Goal: Information Seeking & Learning: Understand process/instructions

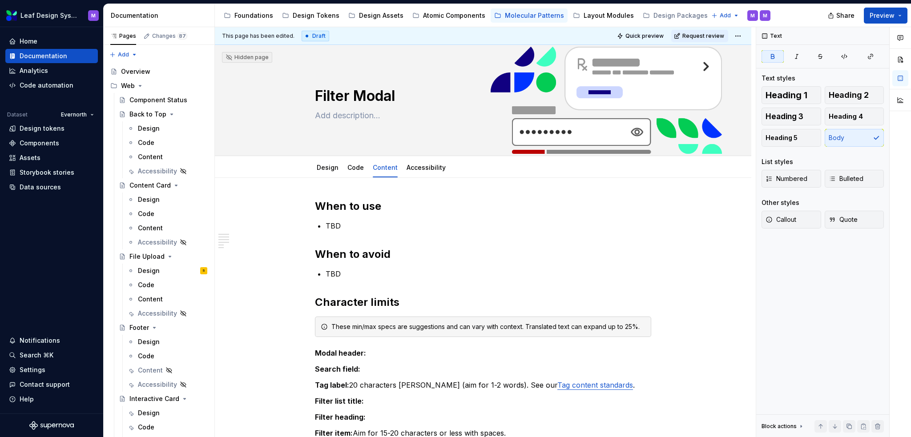
scroll to position [178, 0]
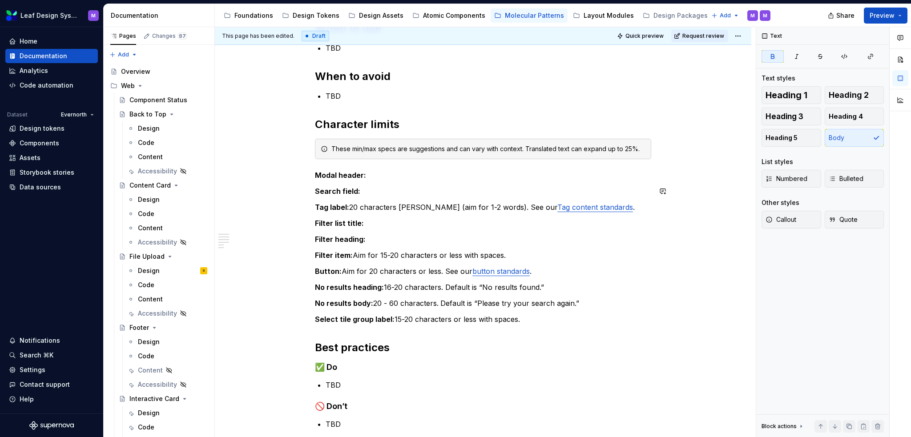
click at [395, 176] on p "Modal header:" at bounding box center [483, 175] width 336 height 11
click at [457, 181] on div "When to use TBD When to avoid TBD Character limits These min/max specs are sugg…" at bounding box center [483, 225] width 336 height 408
click at [452, 176] on p "Modal header:" at bounding box center [483, 175] width 336 height 11
drag, startPoint x: 495, startPoint y: 174, endPoint x: 367, endPoint y: 170, distance: 128.2
click at [367, 170] on p "Modal header: Aim for 10-15 characters. Default" at bounding box center [483, 175] width 336 height 11
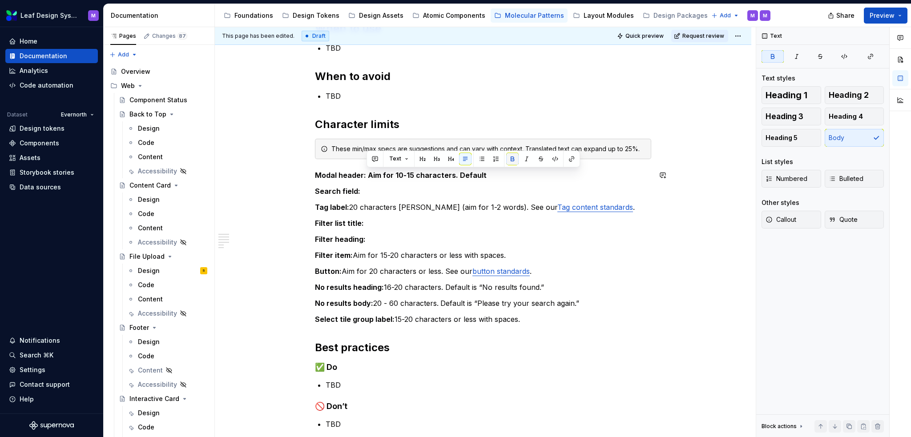
click at [516, 161] on button "button" at bounding box center [512, 159] width 12 height 12
click at [500, 173] on p "Modal header: Aim for 10-15 characters. Default" at bounding box center [483, 175] width 336 height 11
click at [564, 177] on p "Modal header: Aim for 10-15 characters. Default for the single variant" at bounding box center [483, 175] width 336 height 11
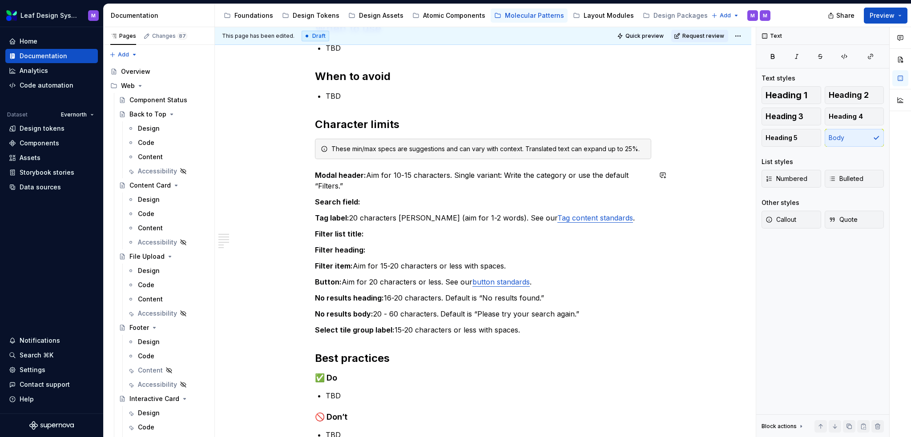
click at [564, 177] on p "Modal header: Aim for 10-15 characters. Single variant: Write the category or u…" at bounding box center [483, 180] width 336 height 21
click at [617, 174] on p "Modal header: Aim for 10-15 characters. Single variant: Write the category, lik…" at bounding box center [483, 180] width 336 height 21
click at [453, 174] on p "Modal header: Aim for 10-15 characters. Single variant: Write the category, lik…" at bounding box center [483, 180] width 336 height 21
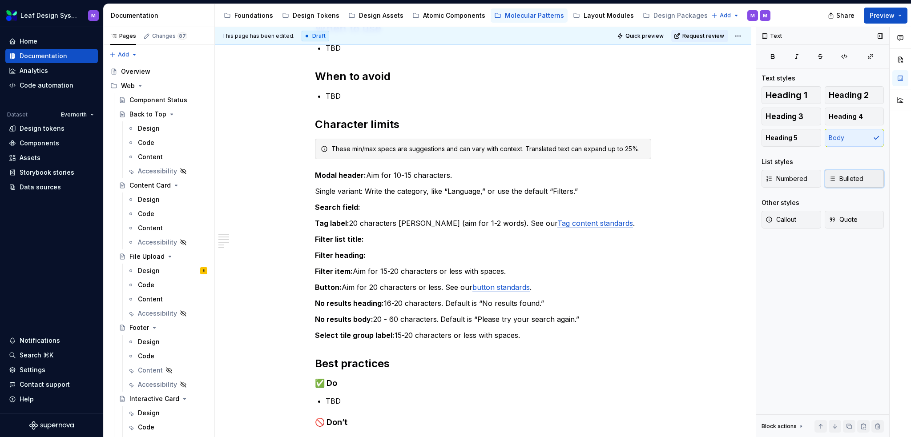
click at [836, 179] on span "Bulleted" at bounding box center [846, 178] width 35 height 9
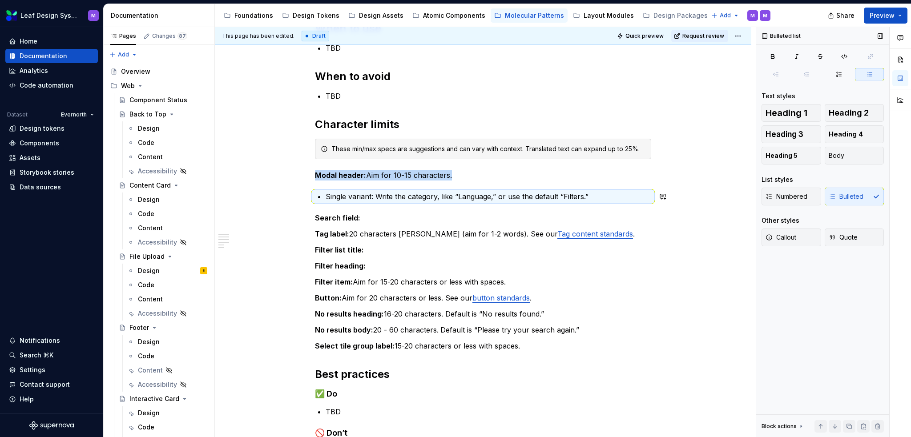
click at [436, 202] on div "When to use TBD When to avoid TBD Character limits These min/max specs are sugg…" at bounding box center [483, 238] width 336 height 435
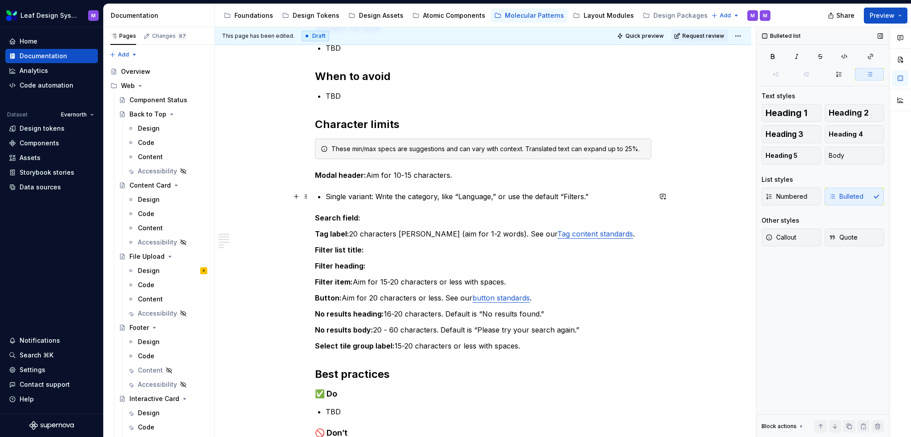
click at [584, 199] on p "Single variant: Write the category, like “Language,” or use the default “Filter…" at bounding box center [489, 196] width 326 height 11
click at [598, 192] on p "Single variant: Write the category, like “Language,” or use the default “Filter…" at bounding box center [489, 196] width 326 height 11
click at [593, 194] on p "Single variant: Write the category, like “Language,” or use the default “Filter…" at bounding box center [489, 196] width 326 height 11
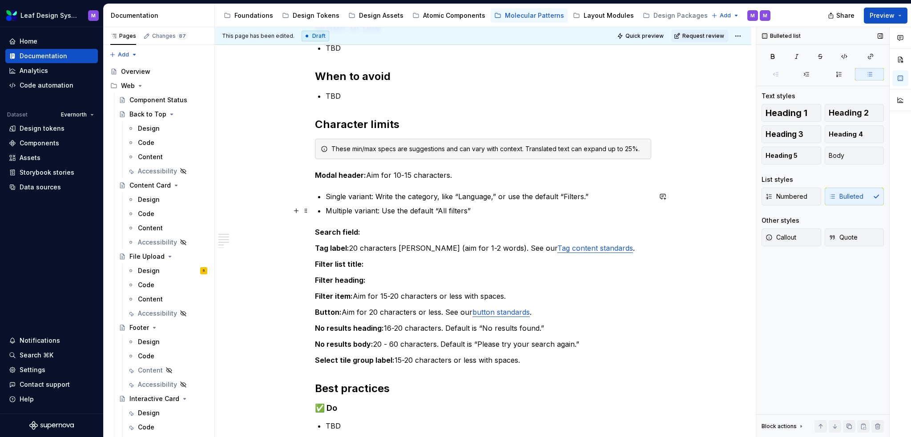
click at [465, 211] on p "Multiple variant: Use the default “All filters”" at bounding box center [489, 210] width 326 height 11
click at [449, 211] on p "Multiple variant: Use the default “All filters”" at bounding box center [489, 210] width 326 height 11
click at [469, 210] on p "Multiple variant: Use the default “All Filters”" at bounding box center [489, 210] width 326 height 11
click at [489, 214] on p "Multiple variant: Use the default “All Filters.”" at bounding box center [489, 210] width 326 height 11
click at [470, 210] on p "Multiple variant: Use the default “All Filters.”" at bounding box center [489, 210] width 326 height 11
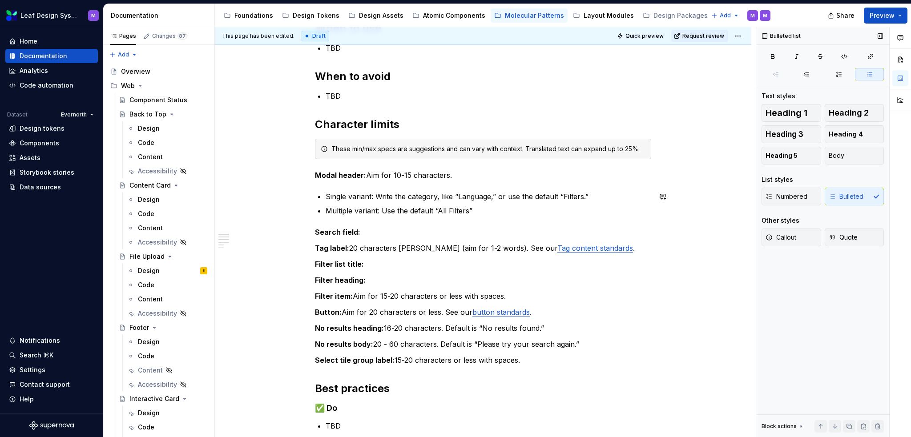
click at [487, 219] on div "When to use TBD When to avoid TBD Character limits These min/max specs are sugg…" at bounding box center [483, 245] width 336 height 449
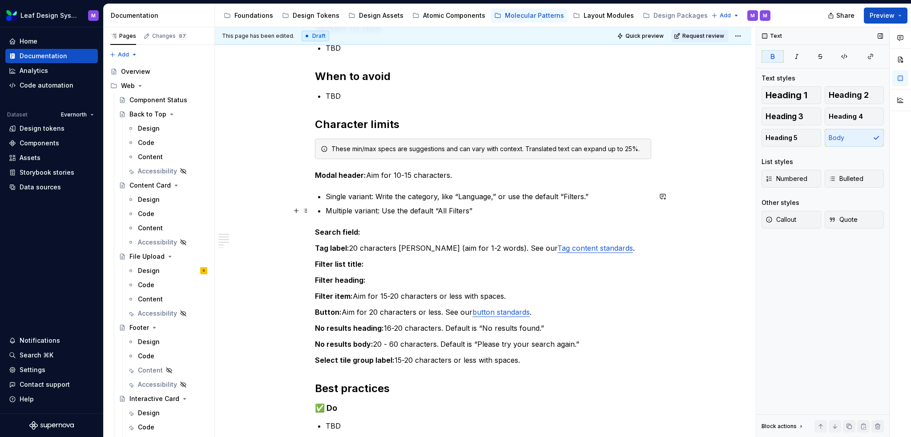
click at [491, 204] on ul "Single variant: Write the category, like “Language,” or use the default “Filter…" at bounding box center [489, 203] width 326 height 25
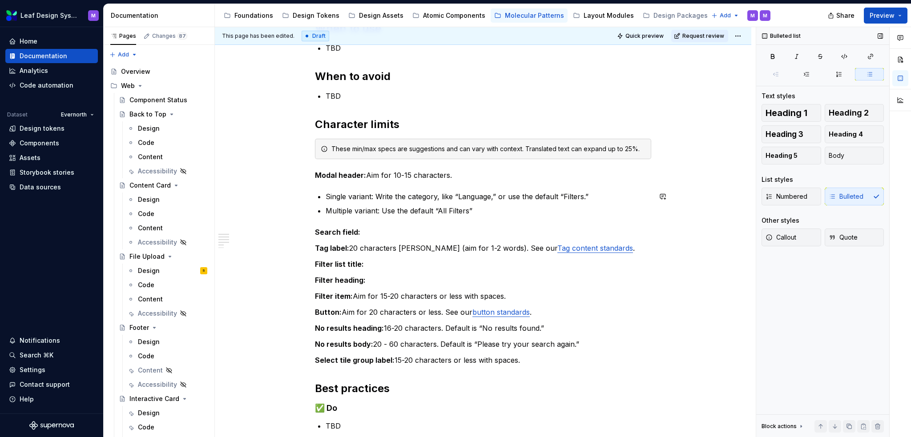
click at [491, 210] on p "Multiple variant: Use the default “All Filters”" at bounding box center [489, 210] width 326 height 11
click at [584, 197] on p "Single variant: Write the category, like “Language,” or use the default “Filter…" at bounding box center [489, 196] width 326 height 11
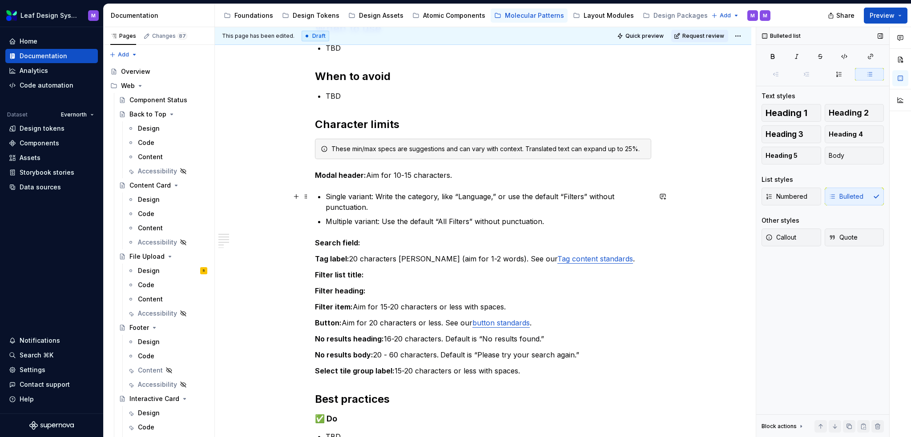
click at [526, 205] on p "Single variant: Write the category, like “Language,” or use the default “Filter…" at bounding box center [489, 201] width 326 height 21
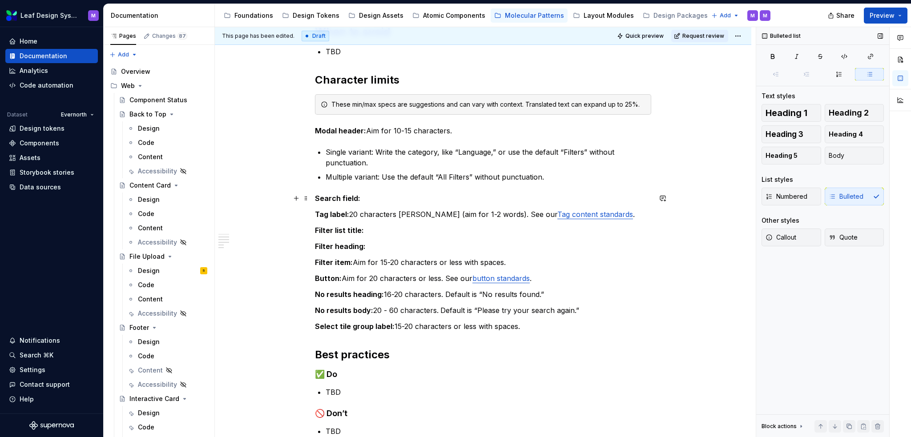
click at [472, 198] on p "Search field:" at bounding box center [483, 198] width 336 height 11
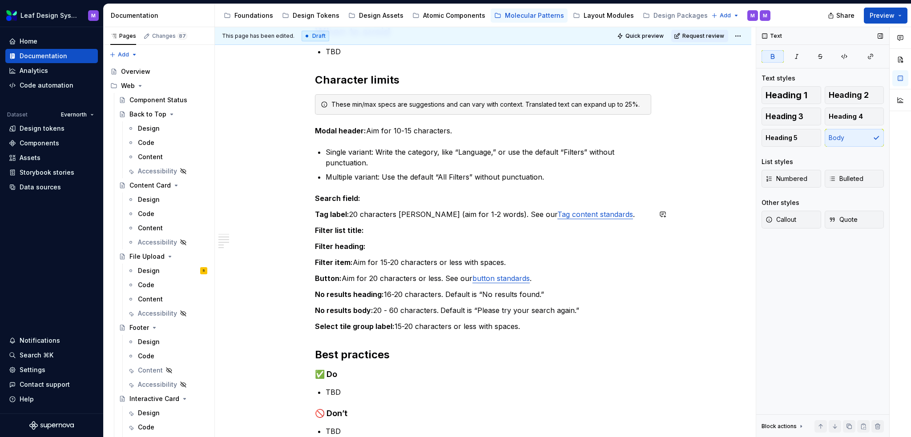
click at [398, 204] on div "When to use TBD When to avoid TBD Character limits These min/max specs are sugg…" at bounding box center [483, 207] width 336 height 460
click at [395, 199] on p "Search field:" at bounding box center [483, 198] width 336 height 11
click at [433, 199] on p "Search field:" at bounding box center [483, 198] width 336 height 11
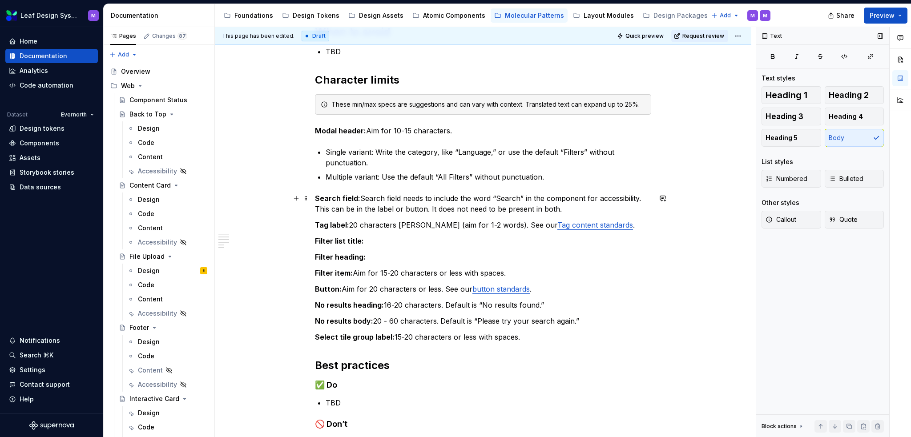
click at [391, 198] on p "Search field: Search field needs to include the word “Search” in the component …" at bounding box center [483, 203] width 336 height 21
drag, startPoint x: 406, startPoint y: 197, endPoint x: 362, endPoint y: 197, distance: 44.0
click at [362, 197] on p "Search field: Search field needs to include the word “Search” in the component …" at bounding box center [483, 203] width 336 height 21
click at [516, 204] on p "Search field: Needs to include the word “Search” in the component for accessibi…" at bounding box center [483, 203] width 336 height 21
click at [520, 204] on p "Search field: Needs to include the word “Search” in the component for accessibi…" at bounding box center [483, 203] width 336 height 21
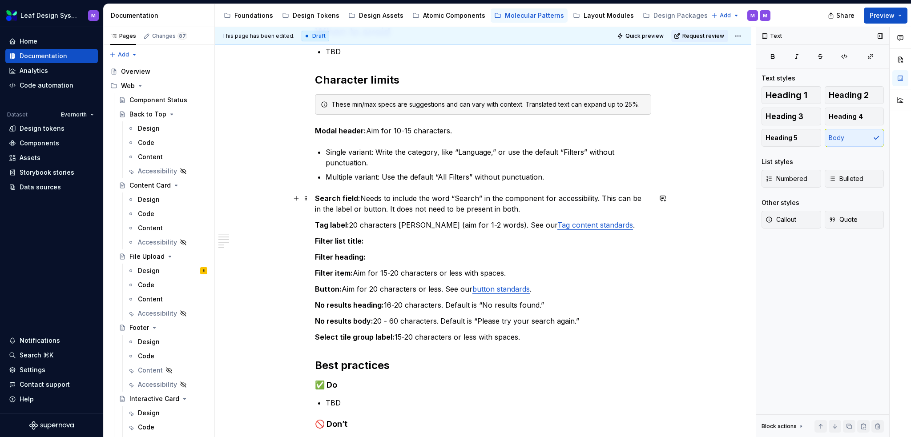
click at [520, 205] on p "Search field: Needs to include the word “Search” in the component for accessibi…" at bounding box center [483, 203] width 336 height 21
click at [534, 204] on p "Search field: Needs to include the word “Search” in the component for accessibi…" at bounding box center [483, 203] width 336 height 21
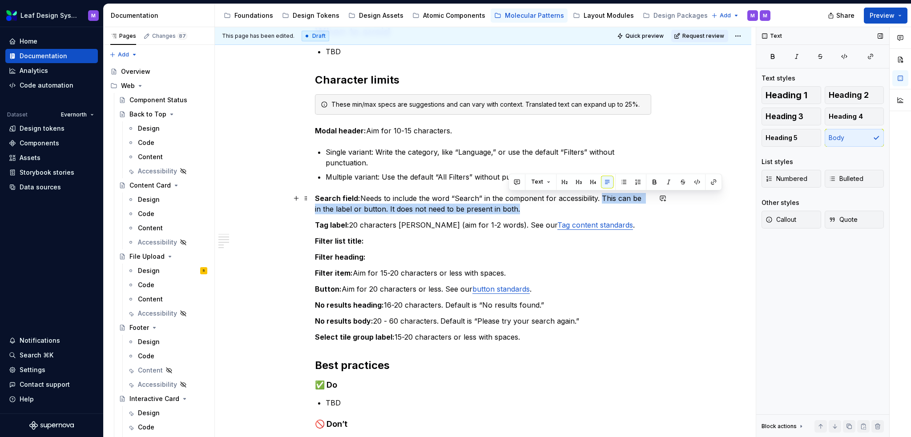
drag, startPoint x: 534, startPoint y: 204, endPoint x: 599, endPoint y: 198, distance: 65.2
click at [599, 198] on p "Search field: Needs to include the word “Search” in the component for accessibi…" at bounding box center [483, 203] width 336 height 21
click at [512, 207] on p "Search field: Needs to include the word “Search” in the component for accessibi…" at bounding box center [483, 203] width 336 height 21
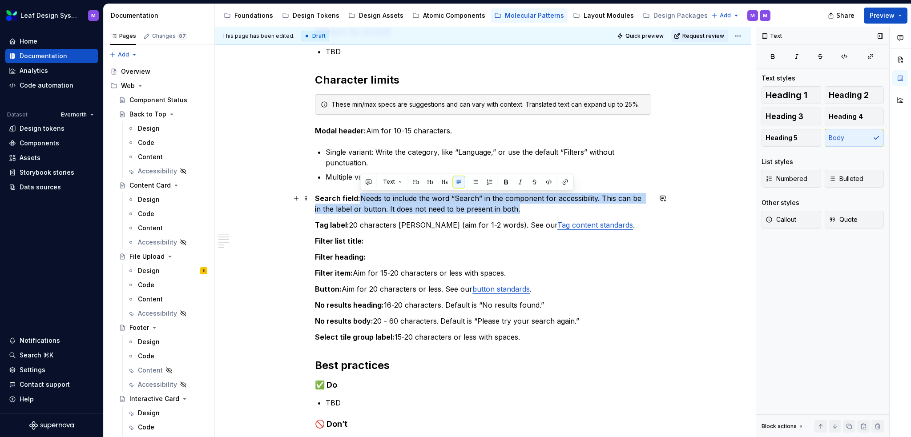
drag, startPoint x: 537, startPoint y: 210, endPoint x: 361, endPoint y: 201, distance: 176.8
click at [361, 201] on p "Search field: Needs to include the word “Search” in the component for accessibi…" at bounding box center [483, 203] width 336 height 21
click at [496, 208] on p "Search field: Needs to include the word “Search” in the component for accessibi…" at bounding box center [483, 203] width 336 height 21
drag, startPoint x: 514, startPoint y: 210, endPoint x: 361, endPoint y: 201, distance: 153.2
click at [361, 201] on p "Search field: Needs to include the word “Search” in the component for accessibi…" at bounding box center [483, 203] width 336 height 21
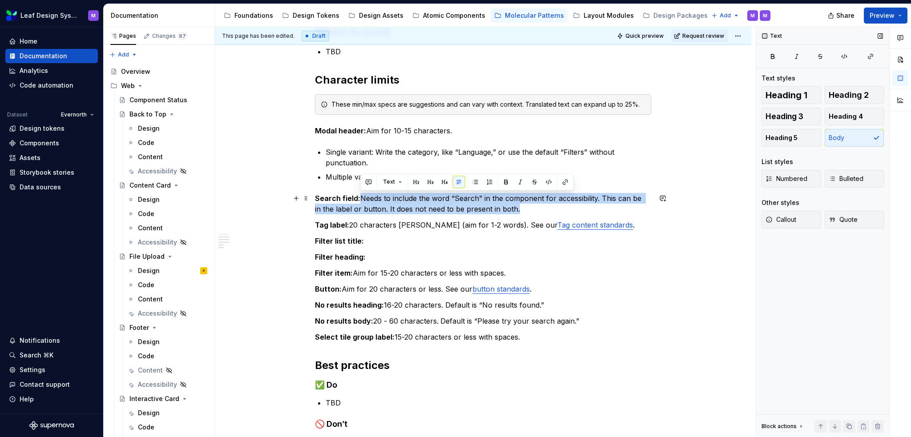
drag, startPoint x: 473, startPoint y: 206, endPoint x: 480, endPoint y: 210, distance: 7.8
click at [473, 206] on p "Search field: Needs to include the word “Search” in the component for accessibi…" at bounding box center [483, 203] width 336 height 21
drag, startPoint x: 511, startPoint y: 211, endPoint x: 361, endPoint y: 194, distance: 150.5
click at [361, 194] on p "Search field: Needs to include the word “Search” in the component for accessibi…" at bounding box center [483, 203] width 336 height 21
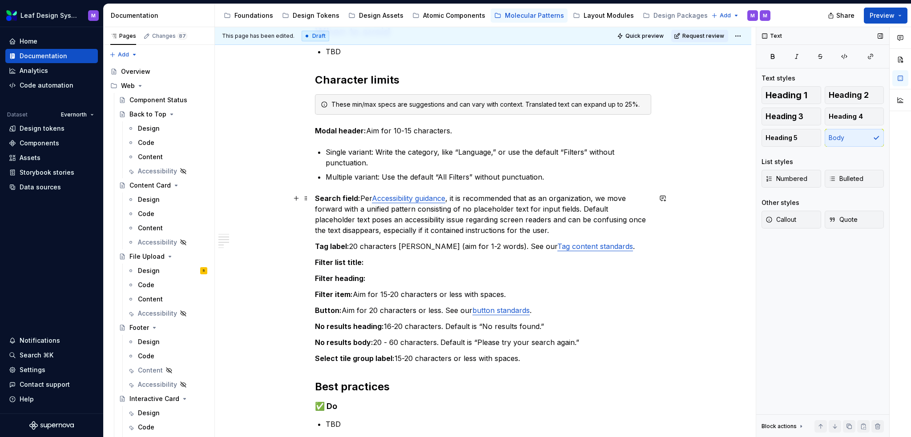
click at [521, 228] on p "Search field: Per Accessibility guidance , it is recommended that as an organiz…" at bounding box center [483, 214] width 336 height 43
click at [437, 264] on p "Filter list title:" at bounding box center [483, 262] width 336 height 11
drag, startPoint x: 459, startPoint y: 130, endPoint x: 368, endPoint y: 133, distance: 91.7
click at [367, 133] on p "Modal header: Aim for 10-15 characters." at bounding box center [483, 130] width 336 height 11
copy p "Aim for 10-15 characters."
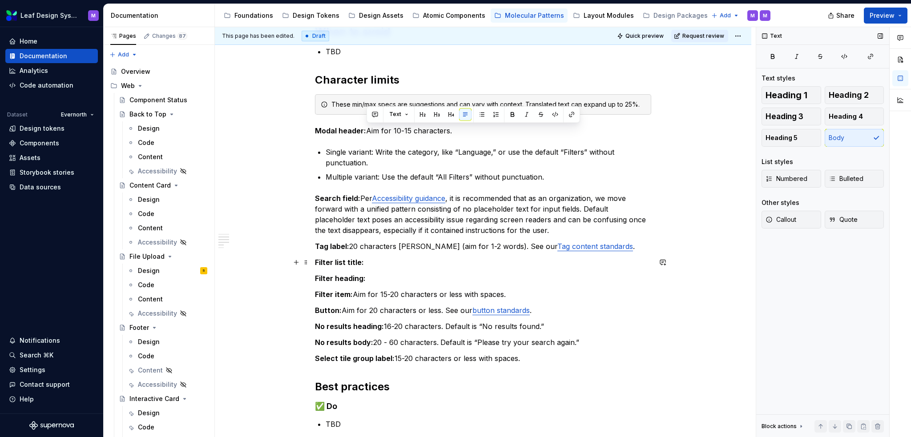
click at [377, 262] on p "Filter list title:" at bounding box center [483, 262] width 336 height 11
click at [386, 274] on p "Filter heading:" at bounding box center [483, 278] width 336 height 11
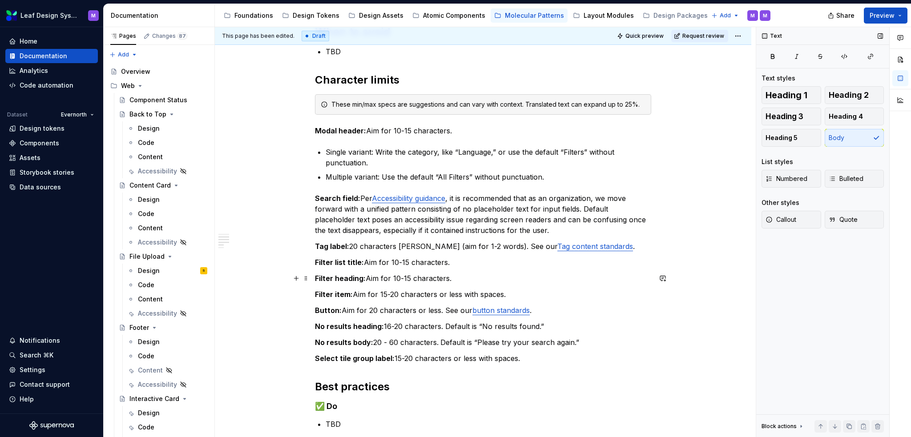
click at [455, 274] on p "Filter heading: Aim for 10-15 characters." at bounding box center [483, 278] width 336 height 11
click at [453, 277] on p "Filter heading: Aim for 10-15 characters." at bounding box center [483, 278] width 336 height 11
click at [406, 261] on p "Filter list title: Aim for 10-15 characters." at bounding box center [483, 262] width 336 height 11
click at [523, 278] on p "Filter heading: Aim for 10-15 characters." at bounding box center [483, 278] width 336 height 11
click at [383, 177] on p "Multiple variant: Use the default “All Filters” without punctuation." at bounding box center [489, 177] width 326 height 11
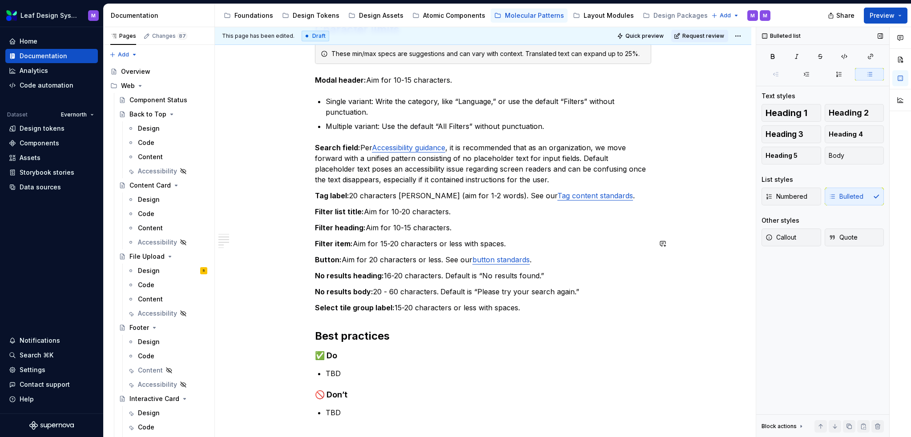
scroll to position [178, 0]
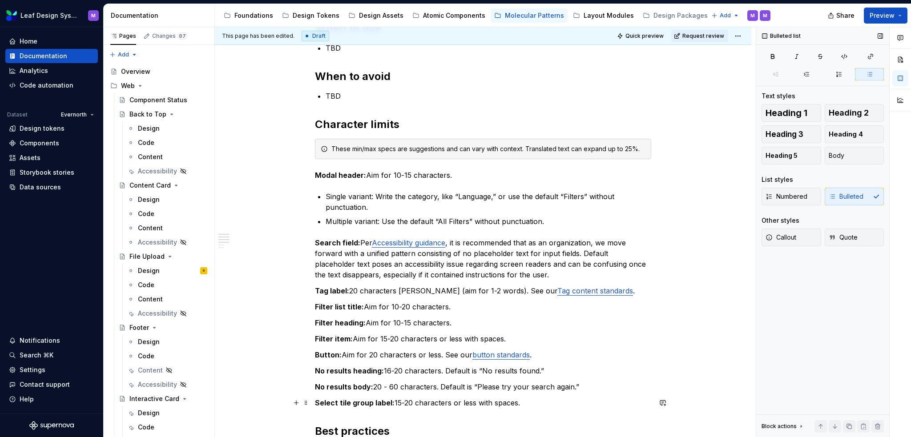
click at [504, 398] on p "Select tile group label: 15-20 characters or less with spaces." at bounding box center [483, 403] width 336 height 11
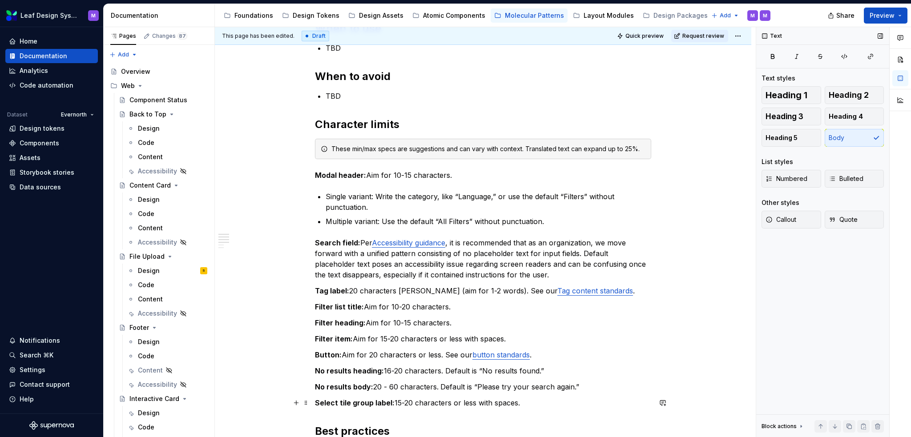
click at [531, 400] on p "Select tile group label: 15-20 characters or less with spaces." at bounding box center [483, 403] width 336 height 11
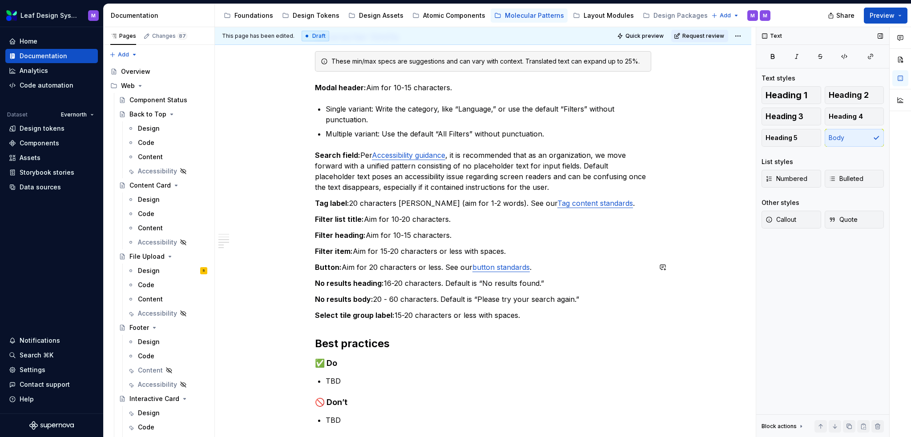
scroll to position [267, 0]
click at [527, 315] on p "Select tile group label: 15-20 characters or less with spaces." at bounding box center [483, 314] width 336 height 11
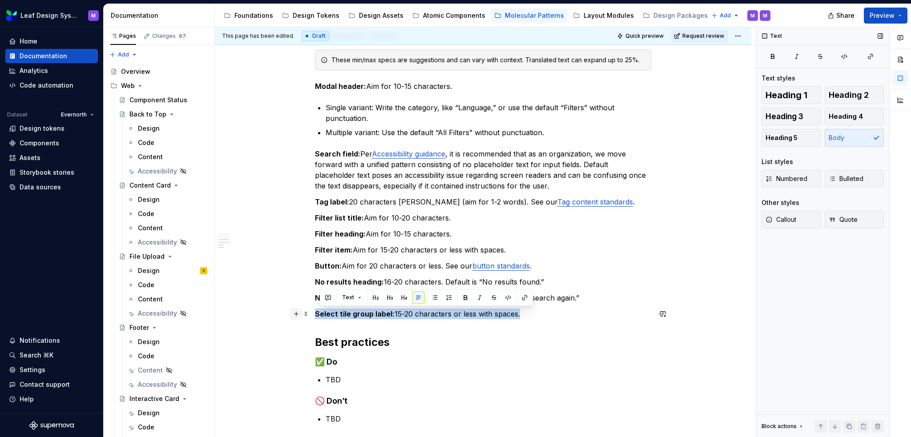
drag, startPoint x: 529, startPoint y: 313, endPoint x: 297, endPoint y: 312, distance: 232.2
click at [315, 312] on div "When to use TBD When to avoid TBD Character limits These min/max specs are sugg…" at bounding box center [483, 183] width 336 height 503
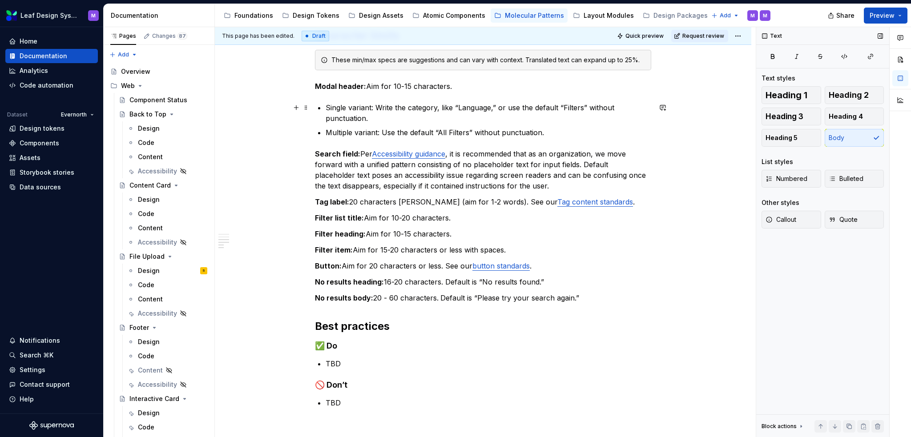
scroll to position [44, 0]
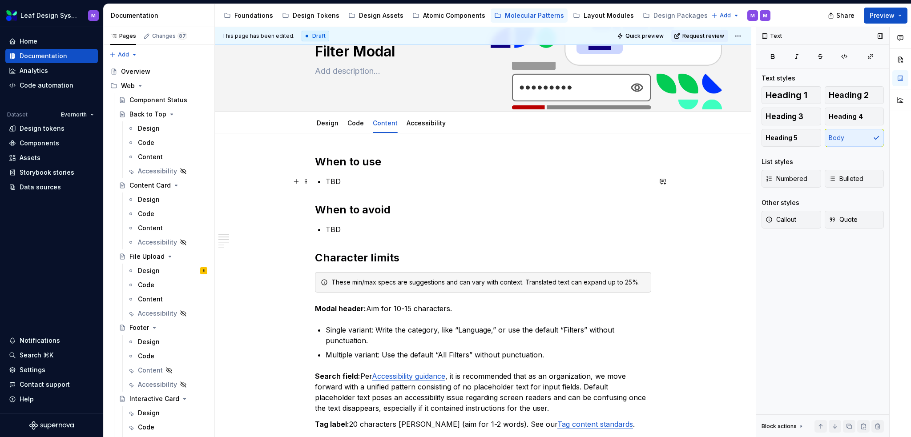
click at [345, 178] on p "TBD" at bounding box center [489, 181] width 326 height 11
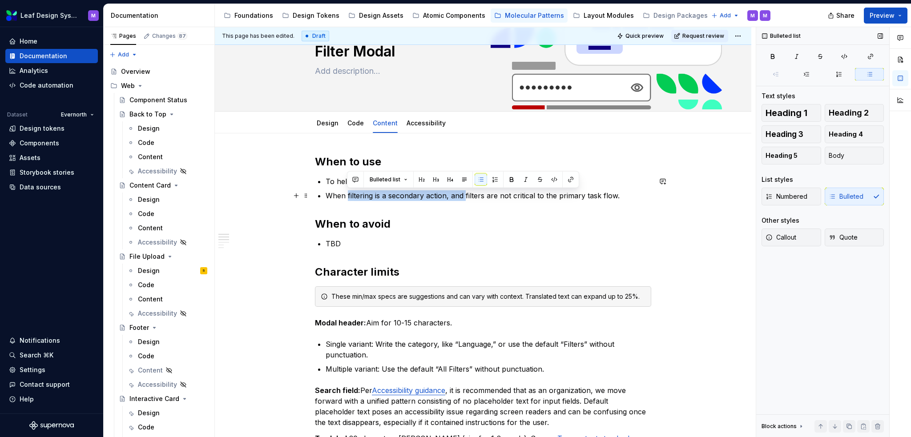
drag, startPoint x: 464, startPoint y: 195, endPoint x: 347, endPoint y: 190, distance: 117.5
click at [347, 190] on p "When filtering is a secondary action, and filters are not critical to the prima…" at bounding box center [489, 195] width 326 height 11
drag, startPoint x: 462, startPoint y: 195, endPoint x: 346, endPoint y: 194, distance: 116.1
click at [346, 194] on p "When filtering is a secondary action, and filters are not critical to the prima…" at bounding box center [489, 195] width 326 height 11
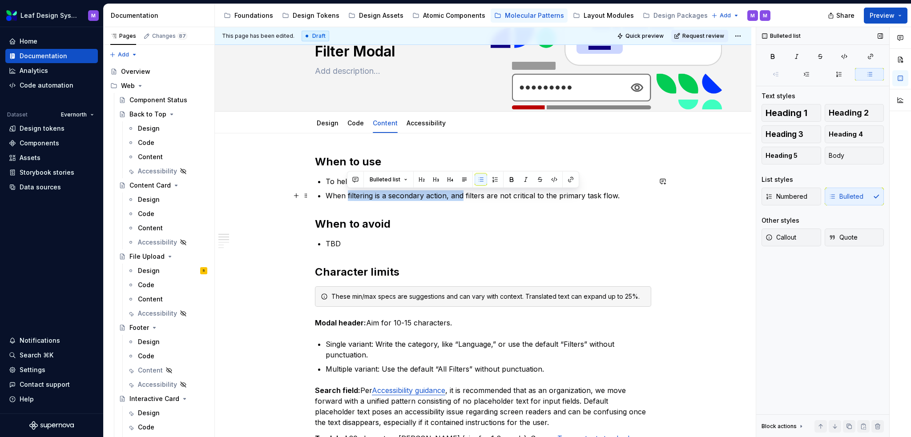
copy p "filtering is a secondary action, and"
click at [500, 195] on p "When filters are not critical to the primary task flow." at bounding box center [489, 195] width 326 height 11
click at [498, 194] on p "When filters are not critical to the primary task flow filtering is a secondary…" at bounding box center [489, 195] width 326 height 11
click at [629, 193] on p "When filters are not critical to the primary task flow and filtering is a secon…" at bounding box center [489, 195] width 326 height 11
click at [560, 180] on p "To help users filter and refine large sets of data or content." at bounding box center [489, 181] width 326 height 11
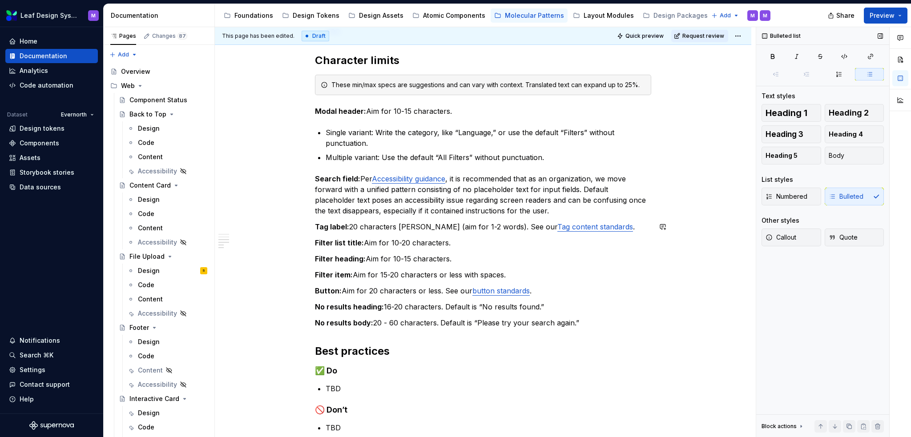
scroll to position [356, 0]
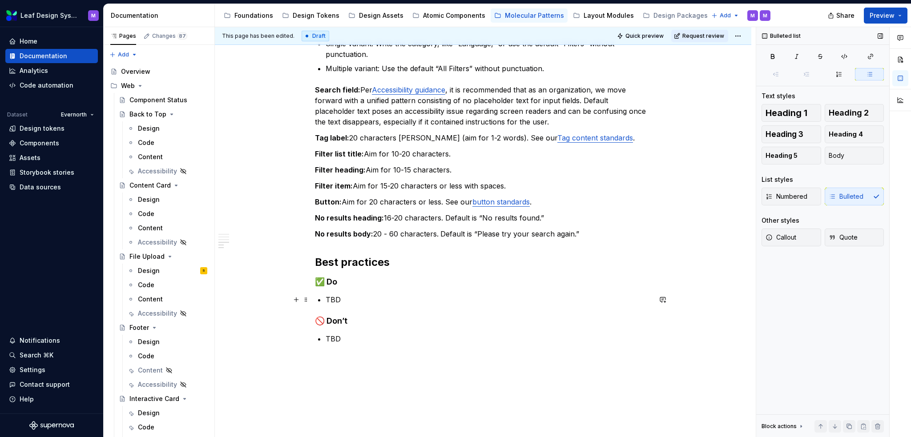
click at [340, 300] on p "TBD" at bounding box center [489, 299] width 326 height 11
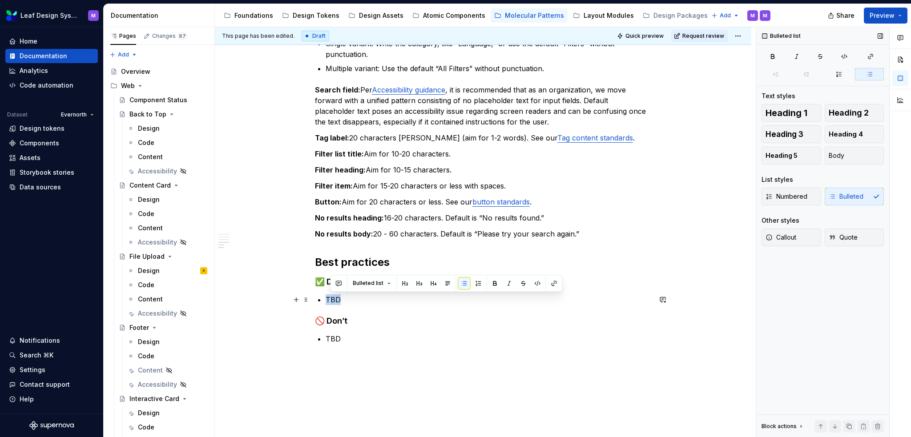
drag, startPoint x: 342, startPoint y: 299, endPoint x: 327, endPoint y: 300, distance: 15.1
click at [327, 300] on p "TBD" at bounding box center [489, 299] width 326 height 11
drag, startPoint x: 351, startPoint y: 296, endPoint x: 326, endPoint y: 299, distance: 25.5
click at [326, 299] on p "Group" at bounding box center [489, 299] width 326 height 11
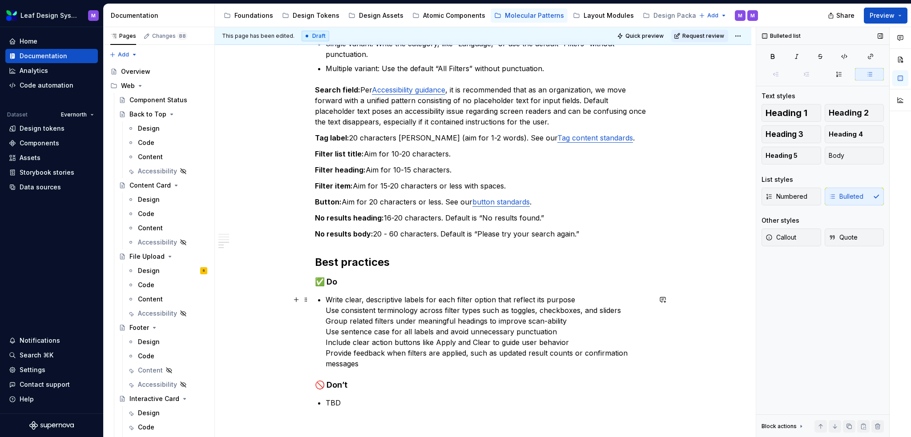
click at [326, 314] on p "Write clear, descriptive labels for each filter option that reflect its purpose…" at bounding box center [489, 331] width 326 height 75
click at [325, 323] on div "When to use To help users filter and refine large sets of data or content. Exam…" at bounding box center [483, 127] width 336 height 568
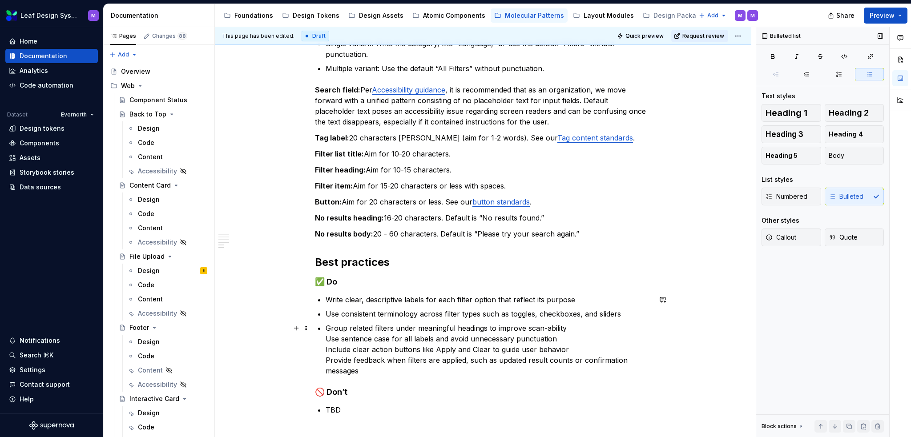
click at [326, 341] on p "Group related filters under meaningful headings to improve scan-ability Use sen…" at bounding box center [489, 349] width 326 height 53
click at [326, 354] on p "Use sentence case for all labels and avoid unnecessary punctuation Include clea…" at bounding box center [489, 358] width 326 height 43
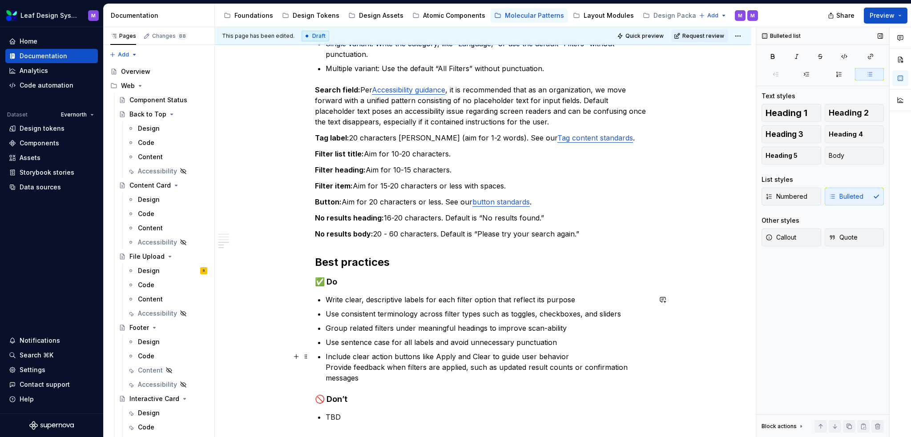
click at [324, 368] on div "When to use To help users filter and refine large sets of data or content. Exam…" at bounding box center [483, 132] width 336 height 579
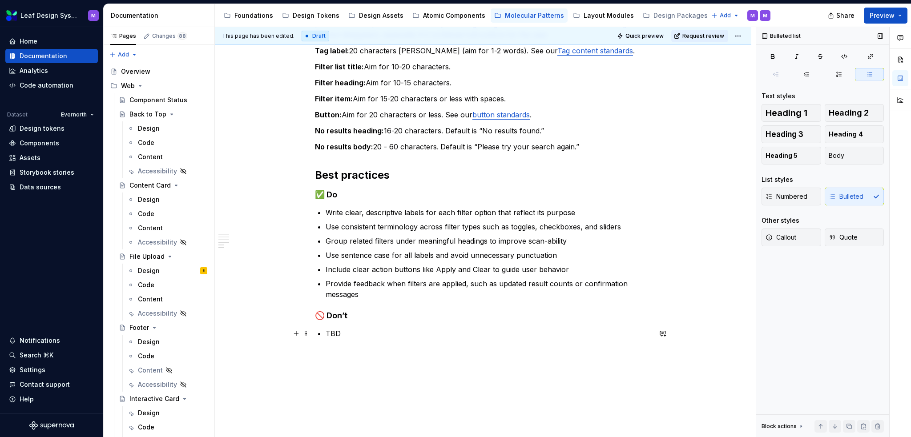
scroll to position [486, 0]
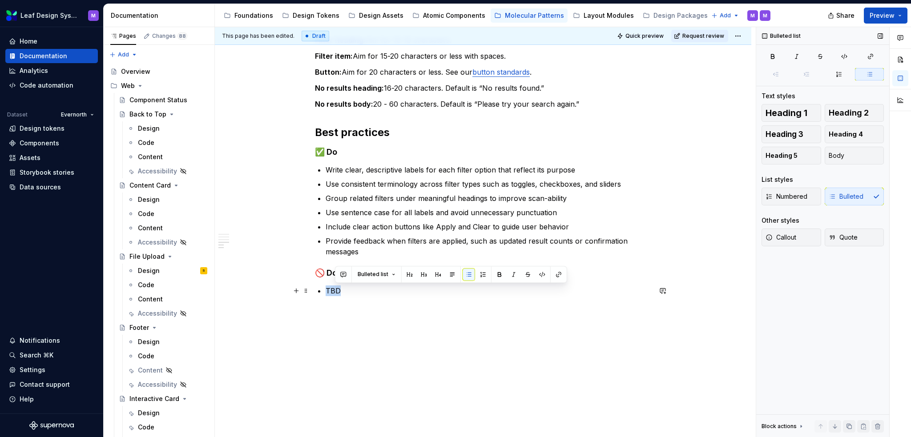
drag, startPoint x: 325, startPoint y: 289, endPoint x: 320, endPoint y: 289, distance: 4.9
click at [326, 289] on li "TBD" at bounding box center [489, 291] width 326 height 11
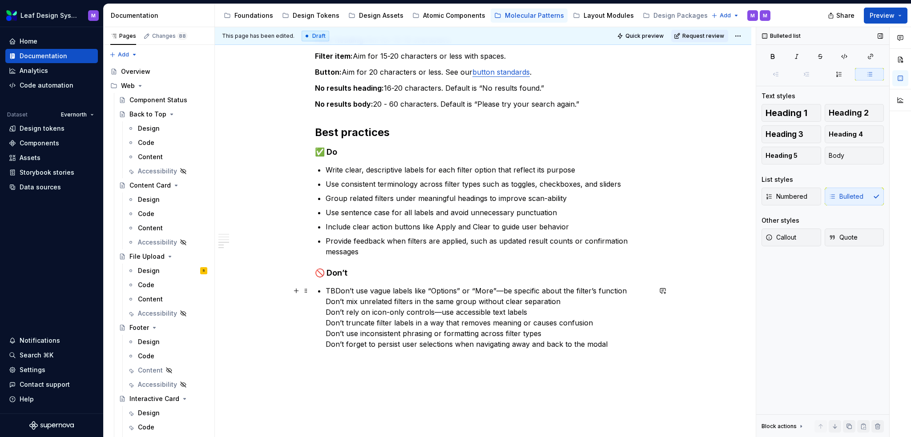
click at [335, 288] on p "TBDon’t use vague labels like “Options” or “More”—be specific about the filter’…" at bounding box center [489, 318] width 326 height 64
click at [326, 299] on p "Don’t use vague labels like “Options” or “More”—be specific about the filter’s …" at bounding box center [489, 318] width 326 height 64
click at [327, 318] on p "Don’t mix unrelated filters in the same group without clear separation Don’t re…" at bounding box center [489, 326] width 326 height 53
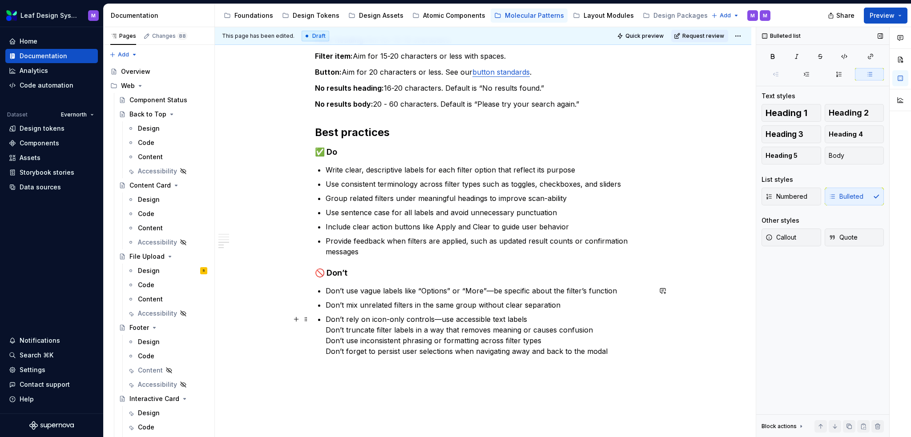
click at [326, 330] on p "Don’t rely on icon-only controls—use accessible text labels Don’t truncate filt…" at bounding box center [489, 335] width 326 height 43
click at [324, 342] on div "When to use To help users filter and refine large sets of data or content. Exam…" at bounding box center [483, 37] width 336 height 647
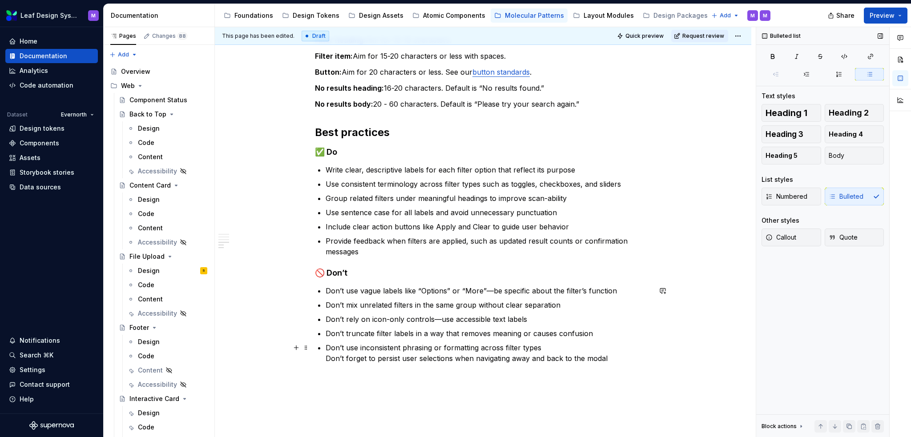
click at [326, 363] on p "Don’t use inconsistent phrasing or formatting across filter types Don’t forget …" at bounding box center [489, 352] width 326 height 21
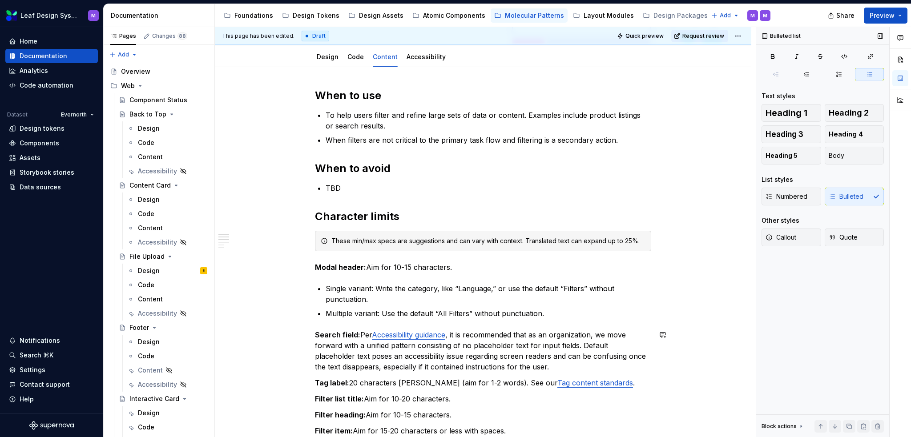
scroll to position [41, 0]
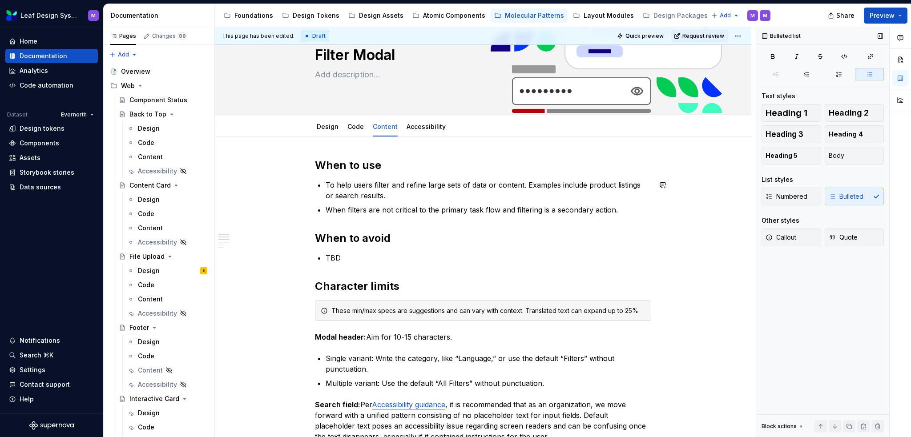
click at [621, 214] on p "When filters are not critical to the primary task flow and filtering is a secon…" at bounding box center [489, 210] width 326 height 11
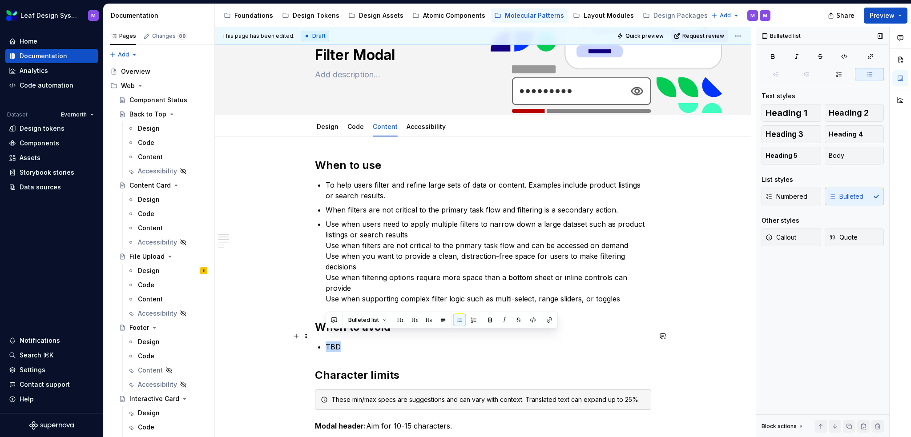
drag, startPoint x: 347, startPoint y: 339, endPoint x: 328, endPoint y: 338, distance: 18.8
click at [326, 342] on p "TBD" at bounding box center [489, 347] width 326 height 11
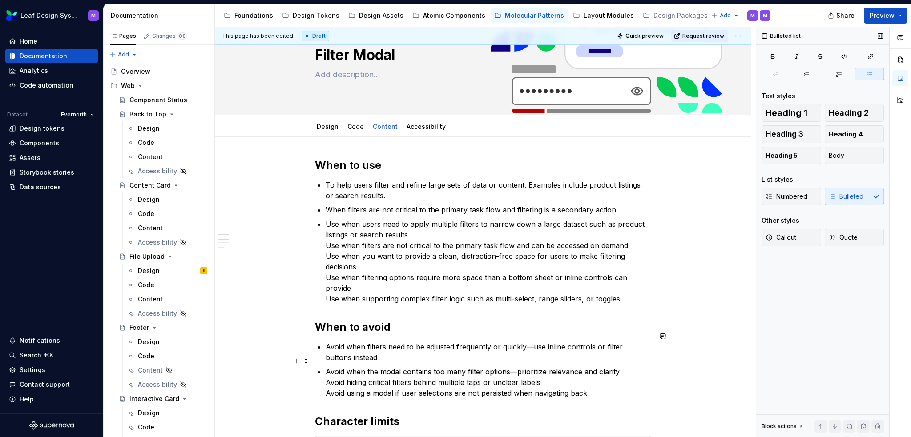
click at [326, 372] on p "Avoid when the modal contains too many filter options—prioritize relevance and …" at bounding box center [489, 383] width 326 height 32
click at [326, 386] on p "Avoid hiding critical filters behind multiple taps or unclear labels Avoid usin…" at bounding box center [489, 391] width 326 height 21
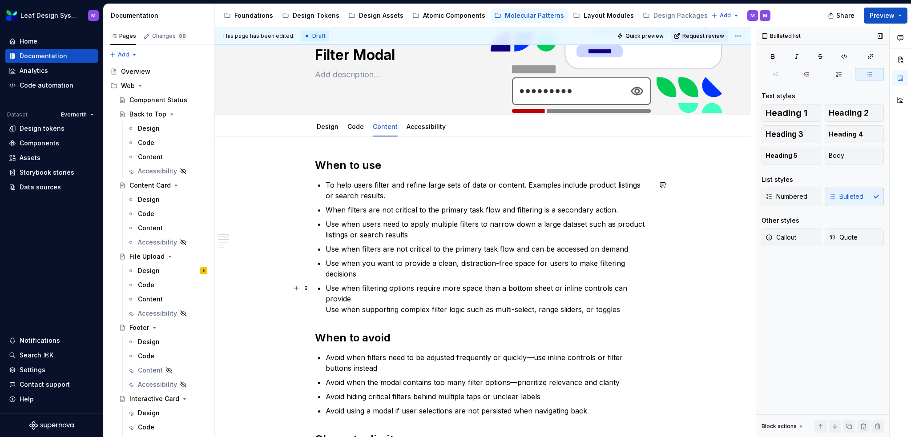
click at [326, 302] on p "Use when filtering options require more space than a bottom sheet or inline con…" at bounding box center [489, 299] width 326 height 32
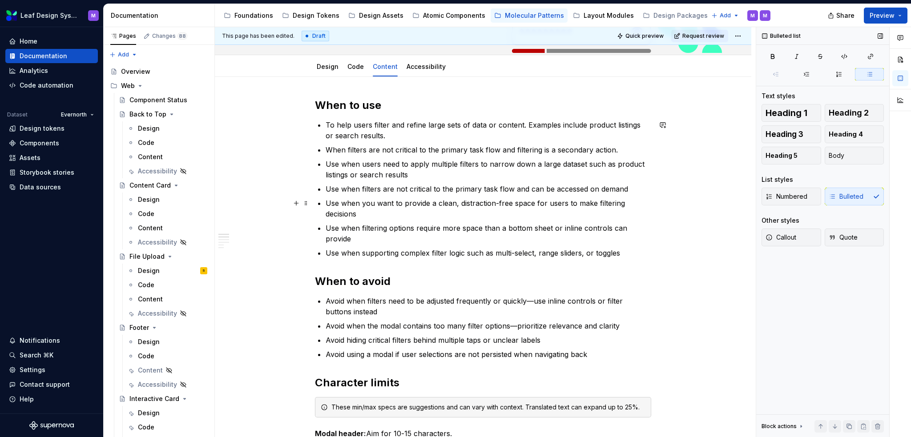
scroll to position [0, 0]
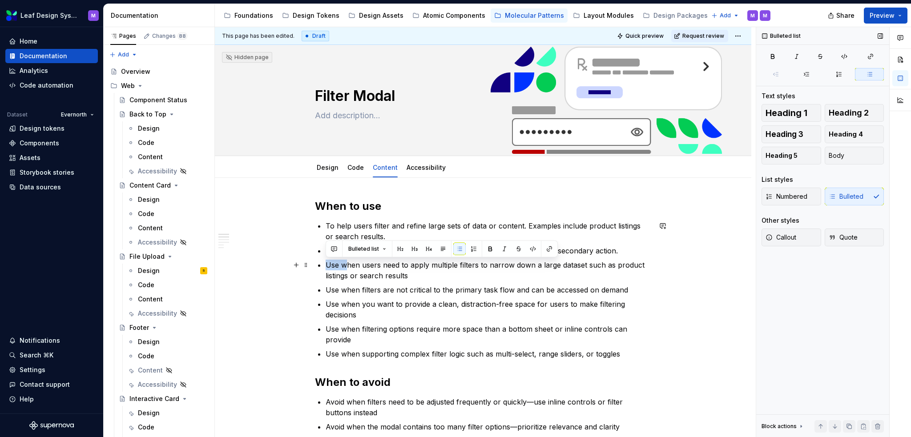
drag, startPoint x: 345, startPoint y: 268, endPoint x: 325, endPoint y: 267, distance: 20.0
click at [326, 267] on p "Use when users need to apply multiple filters to narrow down a large dataset su…" at bounding box center [489, 270] width 326 height 21
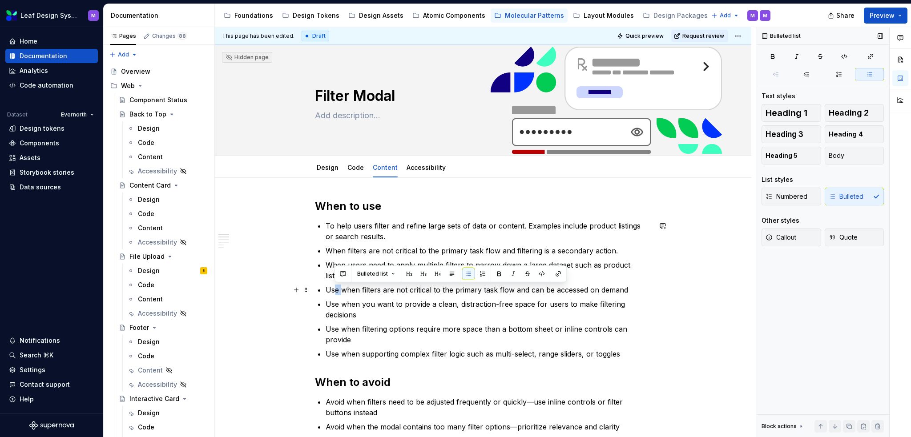
click at [333, 290] on p "Use when filters are not critical to the primary task flow and can be accessed …" at bounding box center [489, 290] width 326 height 11
drag, startPoint x: 345, startPoint y: 291, endPoint x: 326, endPoint y: 290, distance: 19.1
click at [326, 290] on p "Use when filters are not critical to the primary task flow and can be accessed …" at bounding box center [489, 290] width 326 height 11
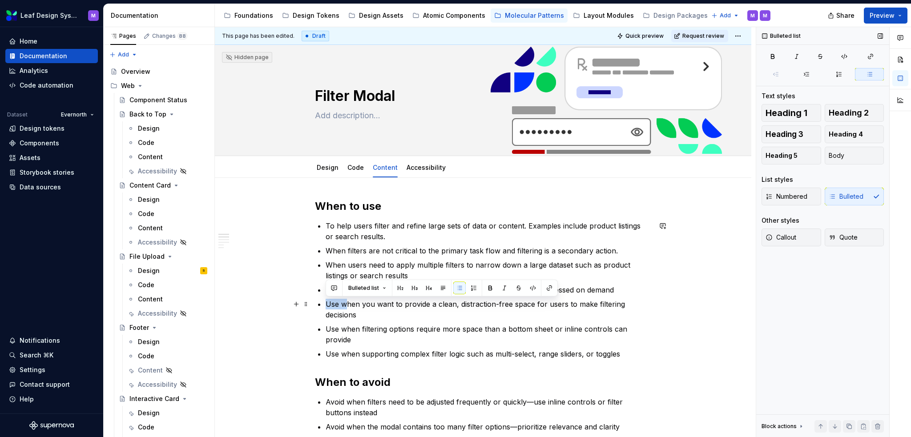
drag, startPoint x: 345, startPoint y: 305, endPoint x: 334, endPoint y: 310, distance: 11.7
click at [326, 304] on p "Use when you want to provide a clean, distraction-free space for users to make …" at bounding box center [489, 309] width 326 height 21
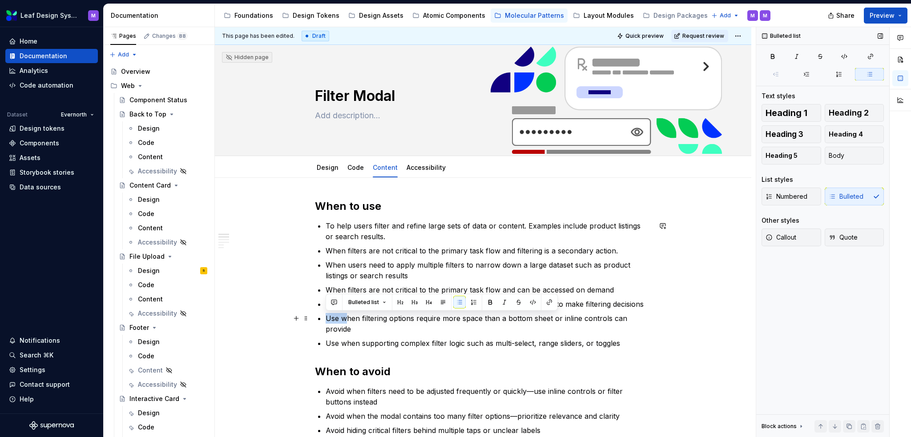
drag, startPoint x: 344, startPoint y: 321, endPoint x: 326, endPoint y: 318, distance: 18.4
click at [326, 318] on p "Use when filtering options require more space than a bottom sheet or inline con…" at bounding box center [489, 323] width 326 height 21
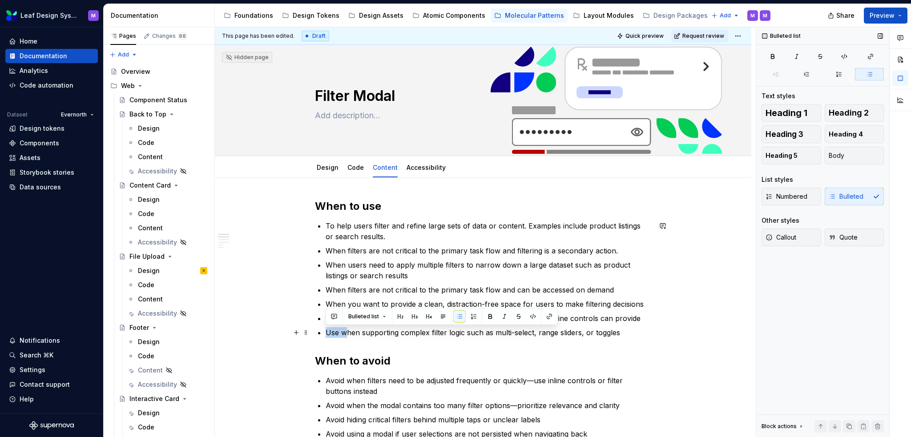
drag, startPoint x: 346, startPoint y: 334, endPoint x: 323, endPoint y: 334, distance: 23.1
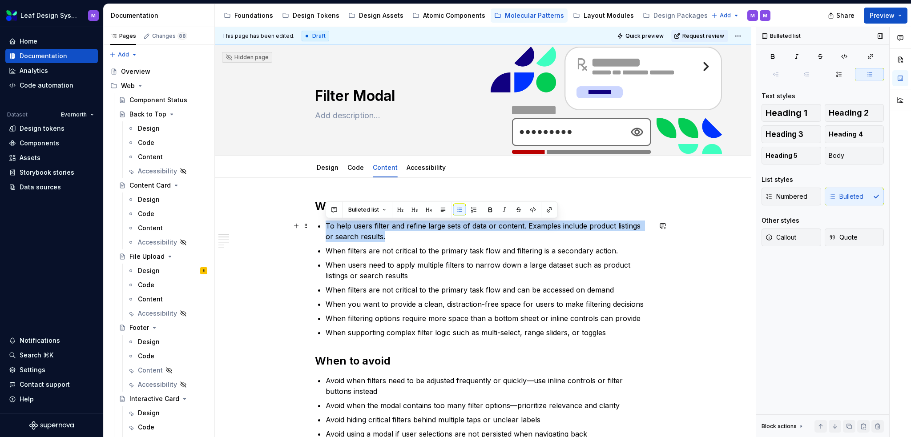
drag, startPoint x: 379, startPoint y: 238, endPoint x: 326, endPoint y: 226, distance: 54.1
click at [326, 226] on p "To help users filter and refine large sets of data or content. Examples include…" at bounding box center [489, 231] width 326 height 21
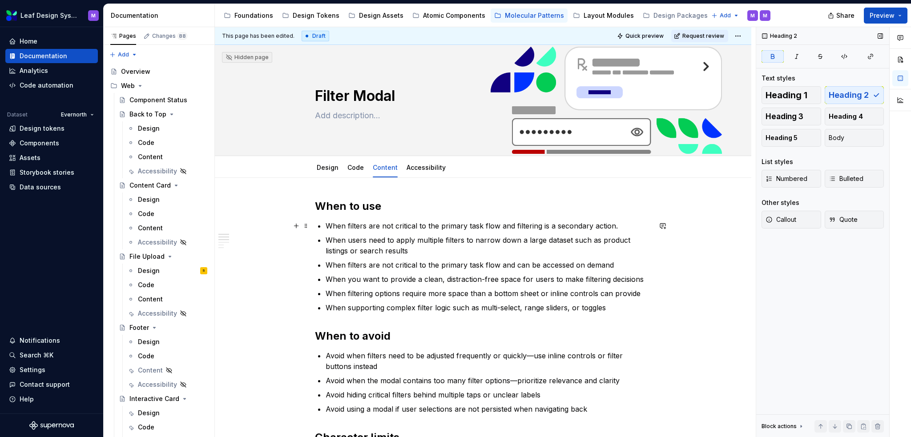
click at [341, 228] on p "When filters are not critical to the primary task flow and filtering is a secon…" at bounding box center [489, 226] width 326 height 11
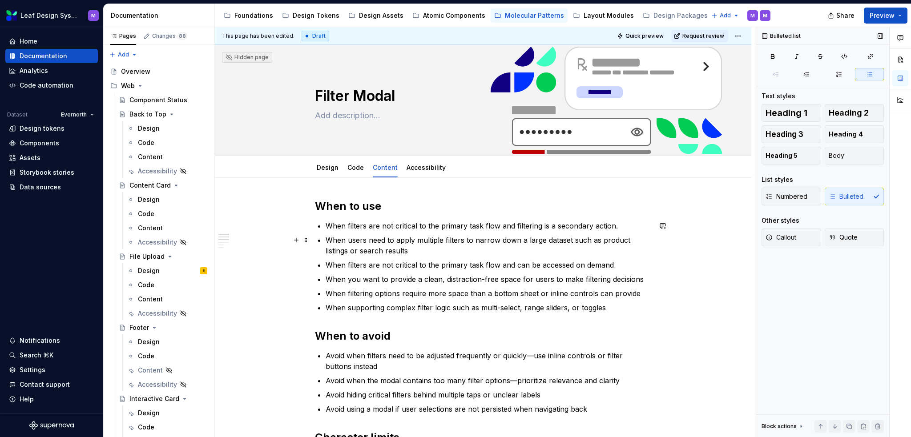
click at [385, 249] on p "When users need to apply multiple filters to narrow down a large dataset such a…" at bounding box center [489, 245] width 326 height 21
click at [423, 253] on p "When users need to apply multiple filters to narrow down a large dataset such a…" at bounding box center [489, 245] width 326 height 21
click at [611, 263] on p "When filters are not critical to the primary task flow and can be accessed on d…" at bounding box center [489, 265] width 326 height 11
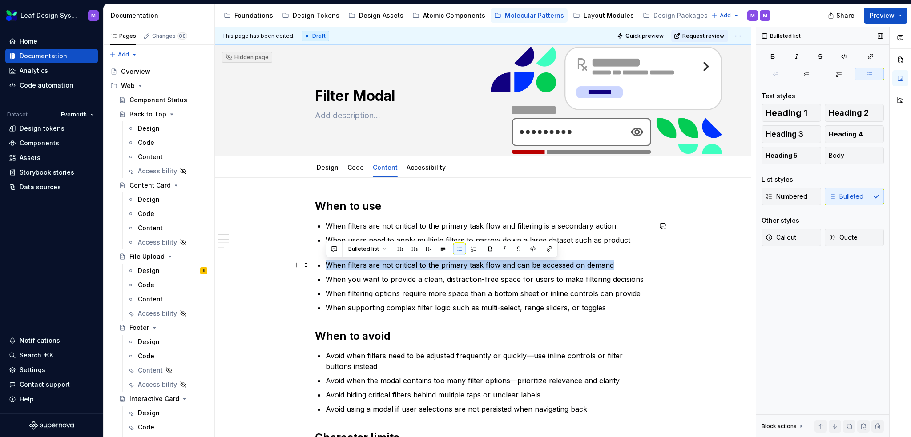
drag, startPoint x: 618, startPoint y: 265, endPoint x: 314, endPoint y: 262, distance: 303.8
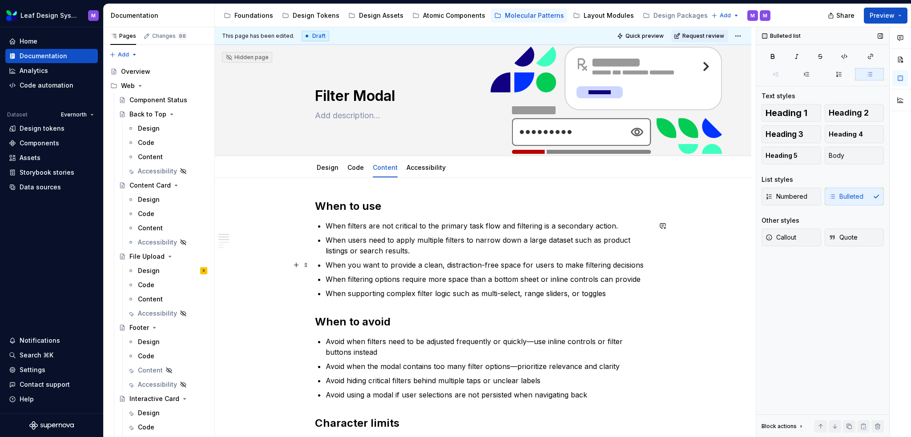
click at [645, 269] on p "When you want to provide a clean, distraction-free space for users to make filt…" at bounding box center [489, 265] width 326 height 11
click at [640, 280] on p "When filtering options require more space than a bottom sheet or inline control…" at bounding box center [489, 279] width 326 height 11
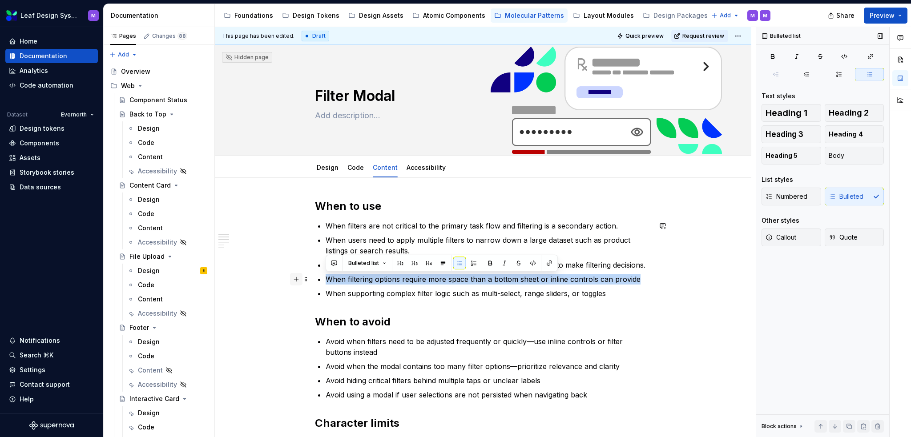
drag, startPoint x: 641, startPoint y: 281, endPoint x: 299, endPoint y: 279, distance: 341.6
drag, startPoint x: 609, startPoint y: 298, endPoint x: 306, endPoint y: 275, distance: 304.2
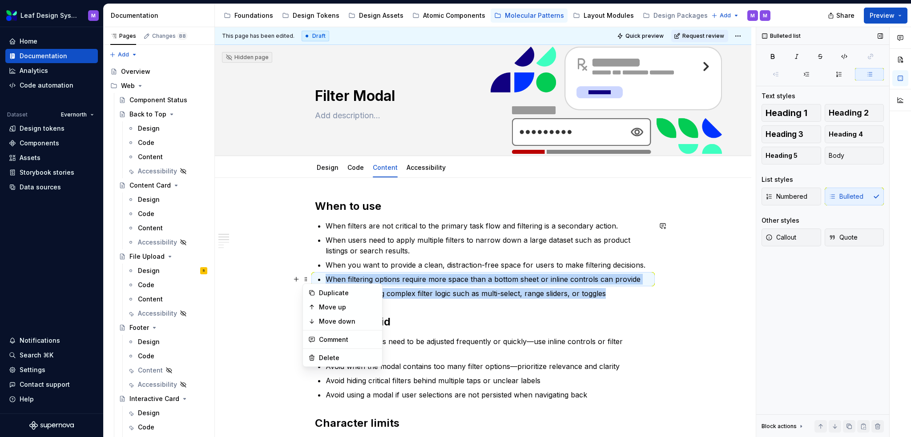
click at [413, 274] on p "When filtering options require more space than a bottom sheet or inline control…" at bounding box center [489, 279] width 326 height 11
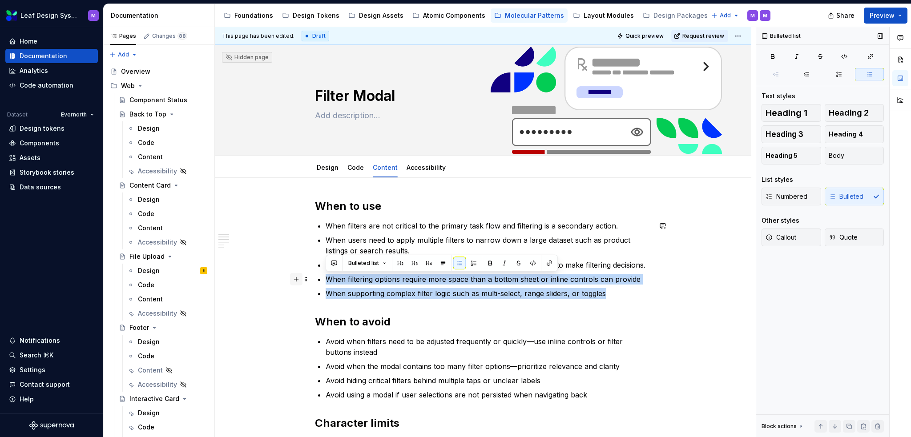
drag, startPoint x: 610, startPoint y: 292, endPoint x: 302, endPoint y: 280, distance: 308.9
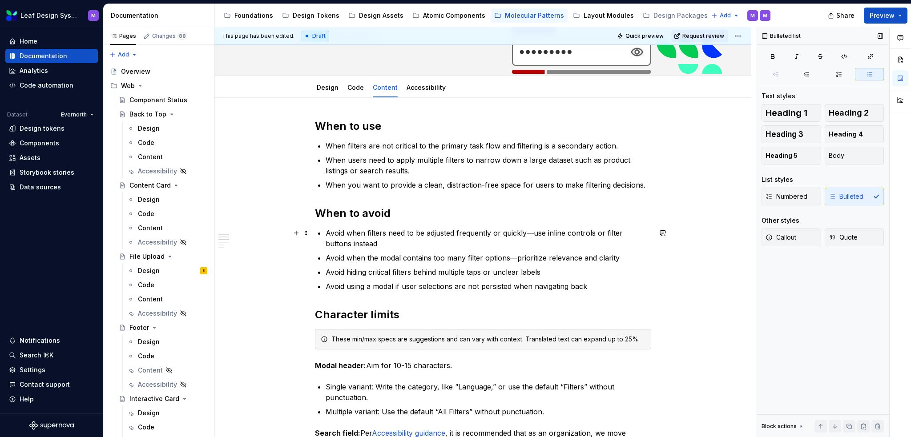
scroll to position [89, 0]
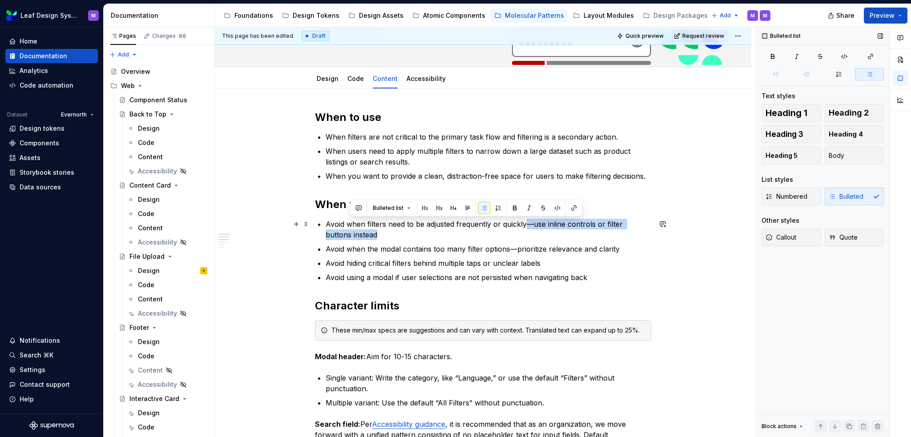
drag, startPoint x: 520, startPoint y: 231, endPoint x: 524, endPoint y: 226, distance: 7.3
click at [524, 226] on p "Avoid when filters need to be adjusted frequently or quickly—use inline control…" at bounding box center [489, 229] width 326 height 21
click at [350, 230] on p "Avoid when filters need to be adjusted frequently or quickly—use inline control…" at bounding box center [489, 229] width 326 height 21
drag, startPoint x: 357, startPoint y: 234, endPoint x: 318, endPoint y: 222, distance: 40.7
click at [326, 222] on li "Avoid when filters need to be adjusted frequently or quickly—use inline control…" at bounding box center [489, 229] width 326 height 21
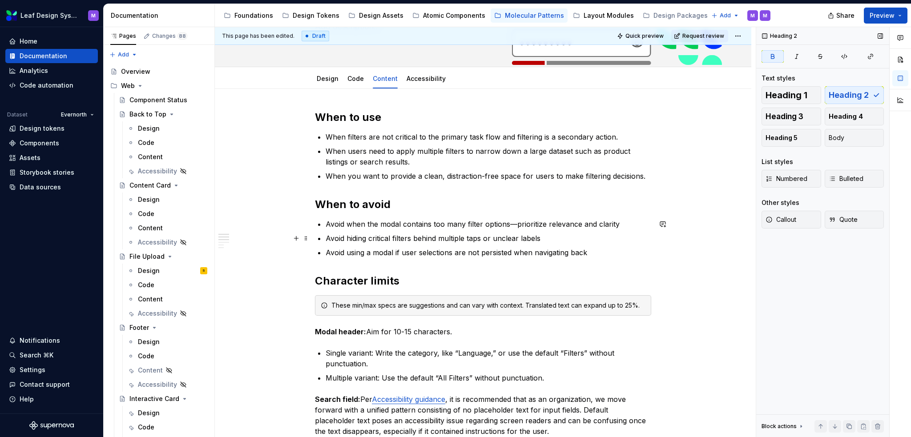
click at [525, 238] on p "Avoid hiding critical filters behind multiple taps or unclear labels" at bounding box center [489, 238] width 326 height 11
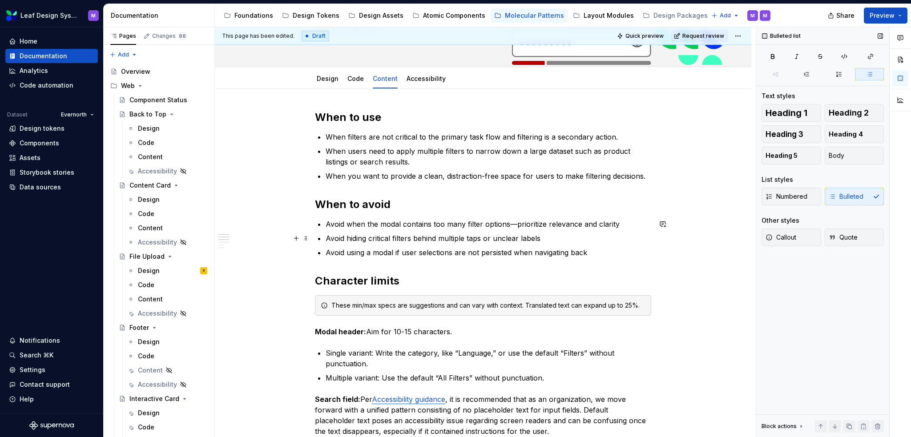
click at [549, 233] on p "Avoid hiding critical filters behind multiple taps or unclear labels" at bounding box center [489, 238] width 326 height 11
click at [523, 225] on p "Avoid when the modal contains too many filter options—prioritize relevance and …" at bounding box center [489, 224] width 326 height 11
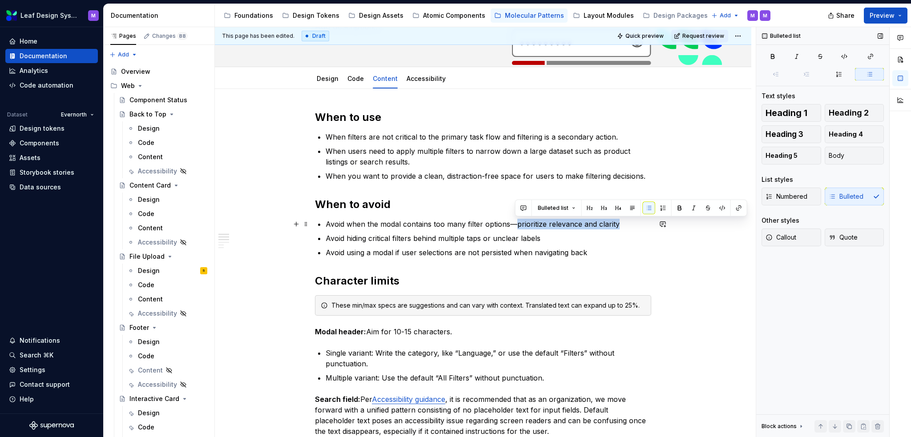
drag, startPoint x: 618, startPoint y: 225, endPoint x: 513, endPoint y: 229, distance: 104.6
click at [513, 229] on p "Avoid when the modal contains too many filter options—prioritize relevance and …" at bounding box center [489, 224] width 326 height 11
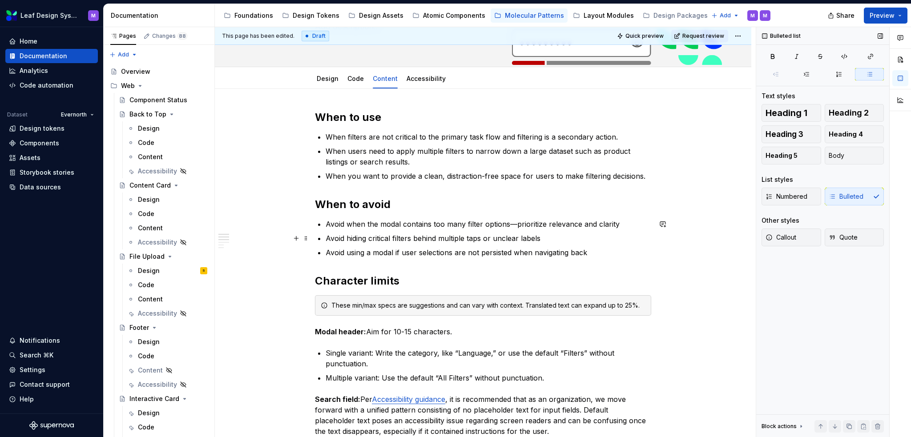
click at [524, 236] on p "Avoid hiding critical filters behind multiple taps or unclear labels" at bounding box center [489, 238] width 326 height 11
click at [539, 229] on p "Avoid when the modal contains too many filter options—prioritize relevance and …" at bounding box center [489, 224] width 326 height 11
click at [541, 237] on p "Avoid hiding critical filters behind multiple taps or unclear labels" at bounding box center [489, 238] width 326 height 11
click at [346, 236] on p "Avoid hiding critical filters behind multiple taps or unclear labels" at bounding box center [489, 238] width 326 height 11
click at [528, 238] on p "When you’d need to hide critical filters behind multiple taps or unclear labels" at bounding box center [489, 238] width 326 height 11
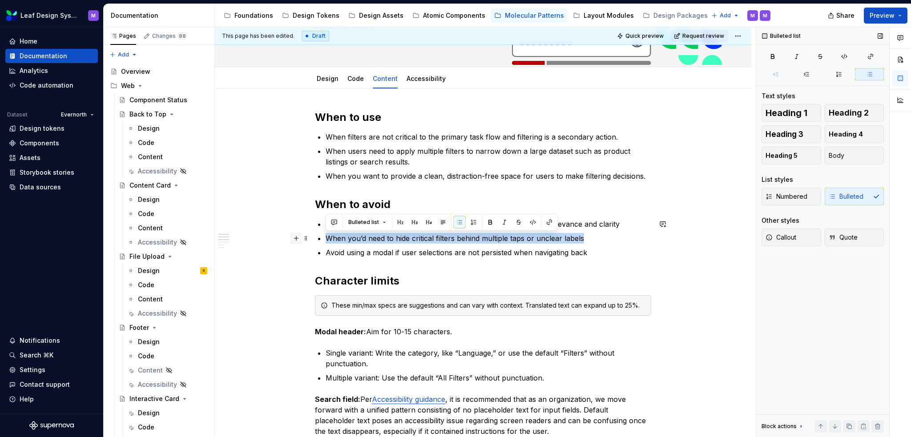
drag, startPoint x: 583, startPoint y: 238, endPoint x: 294, endPoint y: 236, distance: 288.7
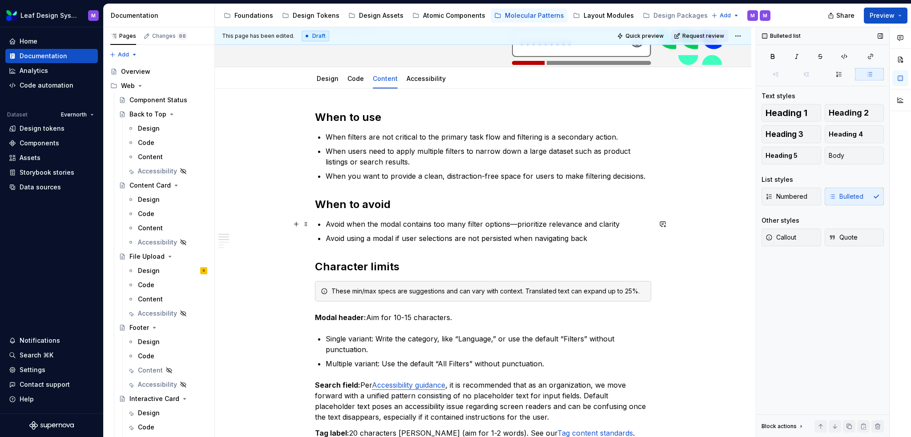
click at [519, 222] on p "Avoid when the modal contains too many filter options—prioritize relevance and …" at bounding box center [489, 224] width 326 height 11
click at [609, 223] on p "Avoid when the modal contains too many filter options. Prioritize relevance and…" at bounding box center [489, 224] width 326 height 11
click at [616, 226] on p "Avoid when the modal contains too many filter options. Prioritize relevance and…" at bounding box center [489, 224] width 326 height 11
click at [622, 240] on p "Avoid using a modal if user selections are not persisted when navigating back" at bounding box center [489, 238] width 326 height 11
click at [605, 237] on p "Avoid using a modal if user selections are not persisted when navigating back" at bounding box center [489, 238] width 326 height 11
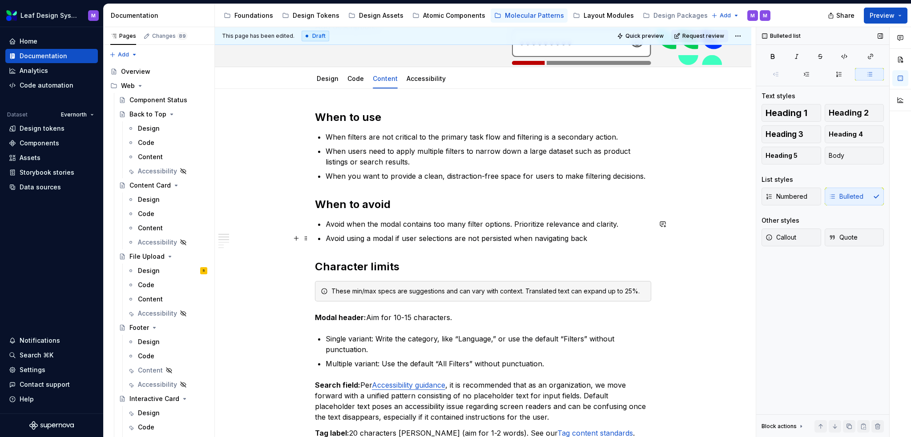
click at [603, 238] on p "Avoid using a modal if user selections are not persisted when navigating back" at bounding box center [489, 238] width 326 height 11
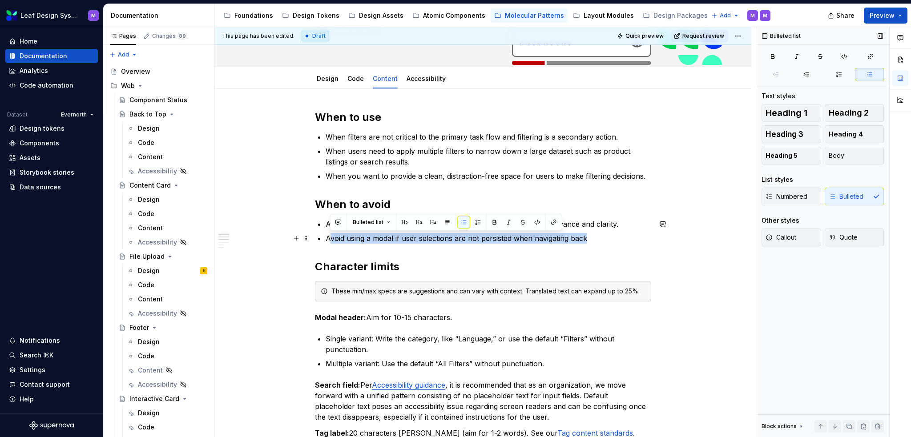
drag, startPoint x: 604, startPoint y: 234, endPoint x: 329, endPoint y: 234, distance: 275.3
click at [329, 234] on p "Avoid using a modal if user selections are not persisted when navigating back" at bounding box center [489, 238] width 326 height 11
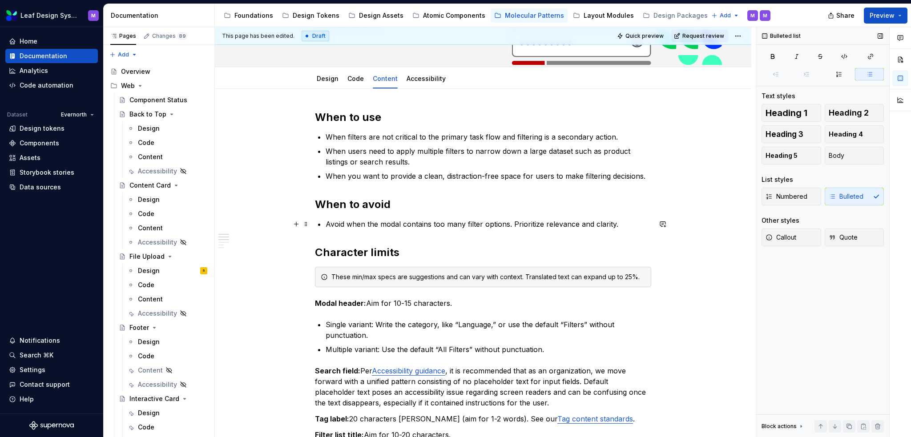
click at [620, 223] on p "Avoid when the modal contains too many filter options. Prioritize relevance and…" at bounding box center [489, 224] width 326 height 11
drag, startPoint x: 351, startPoint y: 223, endPoint x: 310, endPoint y: 223, distance: 40.0
click at [617, 223] on p "When the modal contains too many filter options. Prioritize relevance and clari…" at bounding box center [489, 224] width 326 height 11
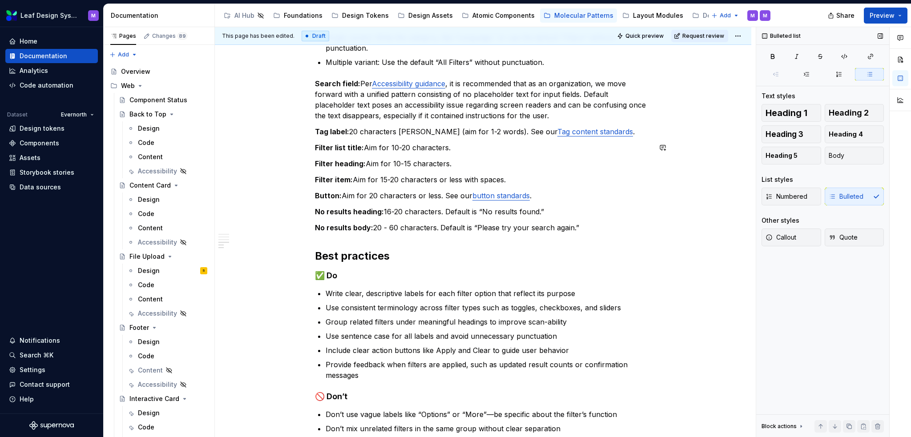
scroll to position [445, 0]
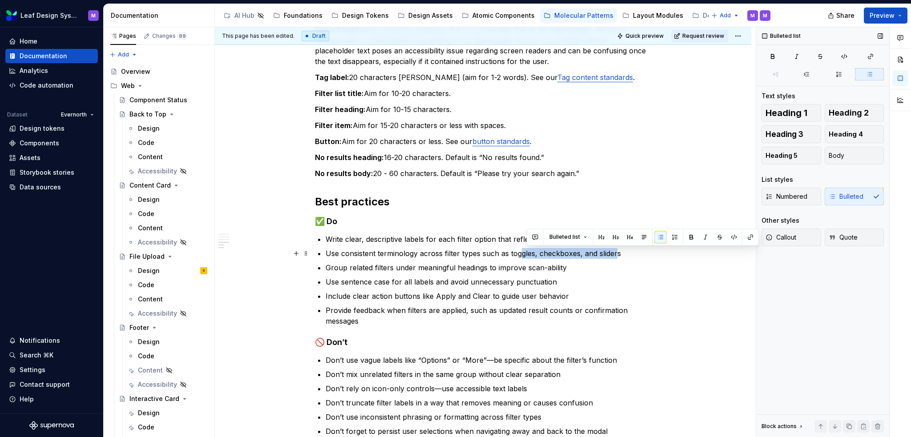
drag, startPoint x: 618, startPoint y: 252, endPoint x: 519, endPoint y: 250, distance: 98.8
click at [519, 250] on p "Use consistent terminology across filter types such as toggles, checkboxes, and…" at bounding box center [489, 253] width 326 height 11
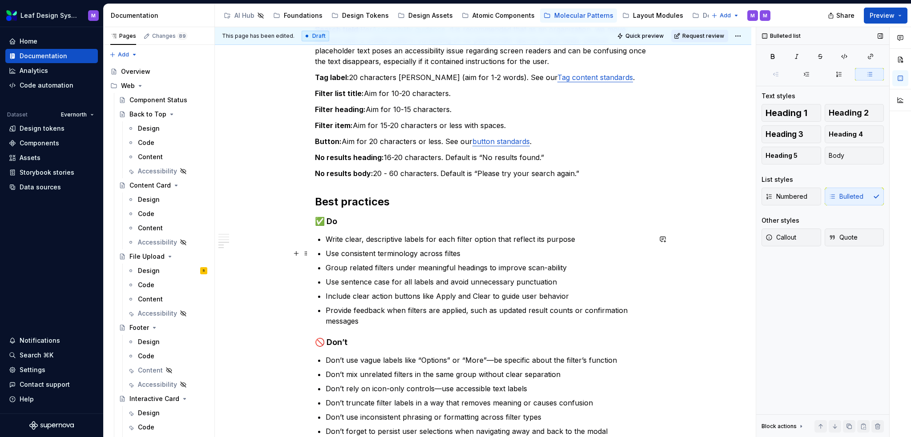
drag, startPoint x: 468, startPoint y: 247, endPoint x: 317, endPoint y: 246, distance: 151.2
click at [317, 246] on div "When to use When filters are not critical to the primary task flow and filterin…" at bounding box center [483, 95] width 336 height 682
drag, startPoint x: 472, startPoint y: 254, endPoint x: 331, endPoint y: 254, distance: 141.0
click at [331, 254] on p "Use consistent terminology across filtes" at bounding box center [489, 253] width 326 height 11
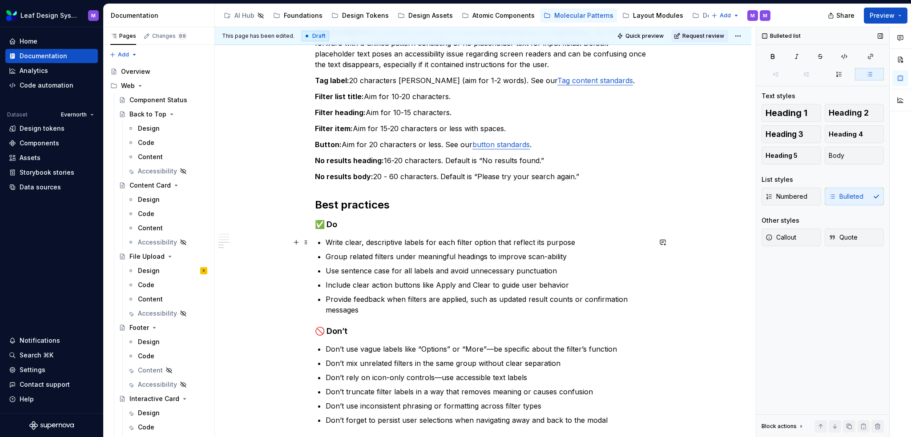
scroll to position [489, 0]
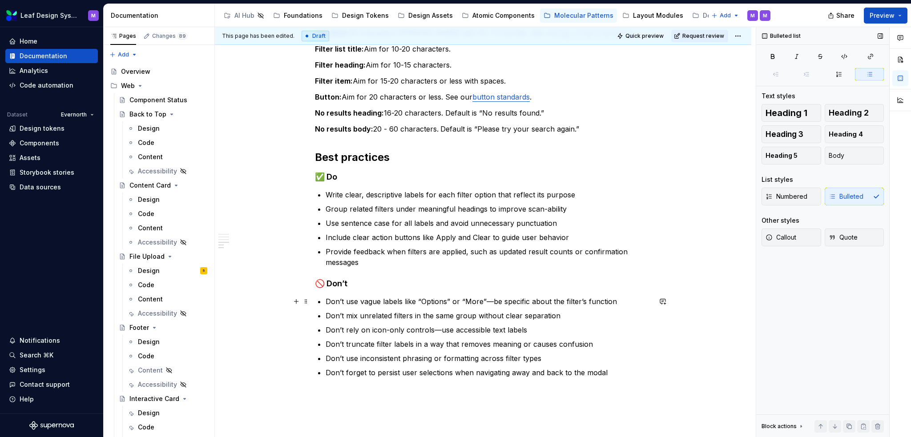
click at [490, 300] on p "Don’t use vague labels like “Options” or “More”—be specific about the filter’s …" at bounding box center [489, 301] width 326 height 11
click at [509, 356] on p "Don’t use inconsistent phrasing or formatting across filter types" at bounding box center [489, 358] width 326 height 11
click at [547, 362] on p "Don’t use inconsistent phrasing or formatting across filter types" at bounding box center [489, 358] width 326 height 11
click at [623, 369] on p "Don’t forget to persist user selections when navigating away and back to the mo…" at bounding box center [489, 372] width 326 height 11
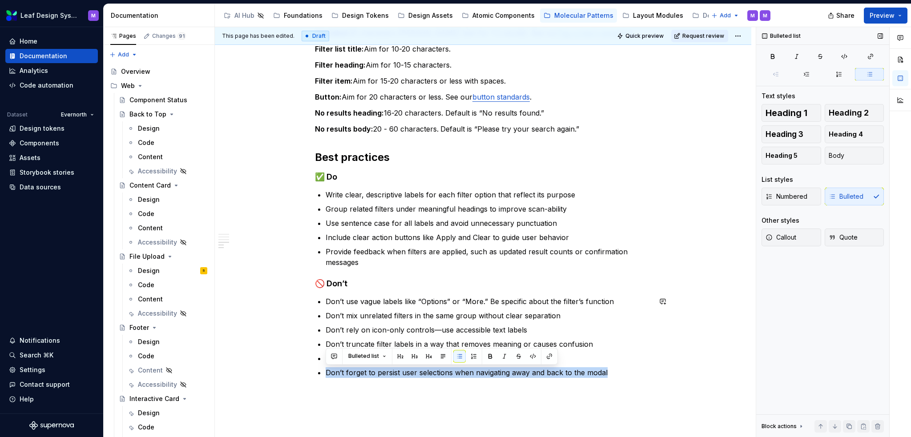
drag, startPoint x: 623, startPoint y: 370, endPoint x: 326, endPoint y: 380, distance: 297.3
click at [326, 380] on div "When to use When filters are not critical to the primary task flow and filterin…" at bounding box center [483, 49] width 336 height 679
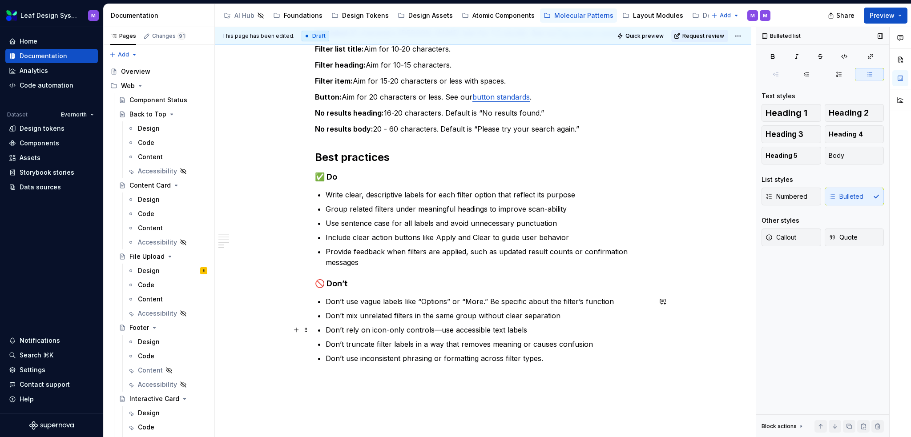
click at [552, 332] on p "Don’t rely on icon-only controls—use accessible text labels" at bounding box center [489, 330] width 326 height 11
click at [443, 328] on p "Don’t rely on icon-only controls—use accessible text labels" at bounding box center [489, 330] width 326 height 11
click at [527, 327] on p "Don’t rely on icon-only controls. Use accessible text labels" at bounding box center [489, 330] width 326 height 11
click at [516, 347] on p "Don’t truncate filter labels in a way that removes meaning or causes confusion" at bounding box center [489, 344] width 326 height 11
click at [482, 347] on p "Don’t truncate filter labels in a way that removes meaning or causes confusion" at bounding box center [489, 344] width 326 height 11
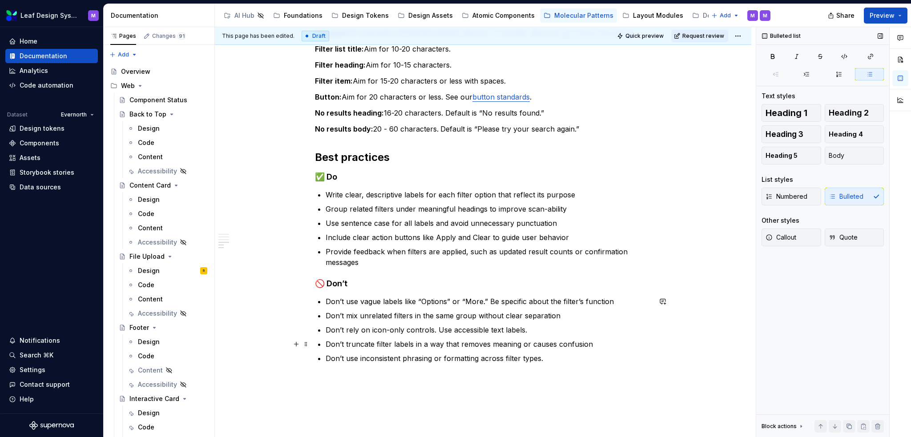
click at [604, 344] on p "Don’t truncate filter labels in a way that removes meaning or causes confusion" at bounding box center [489, 344] width 326 height 11
click at [550, 320] on p "Don’t mix unrelated filters in the same group without clear separation" at bounding box center [489, 315] width 326 height 11
click at [569, 316] on p "Don’t mix unrelated filters in the same group without clear separation" at bounding box center [489, 315] width 326 height 11
click at [609, 301] on p "Don’t use vague labels like “Options” or “More.” Be specific about the filter’s…" at bounding box center [489, 301] width 326 height 11
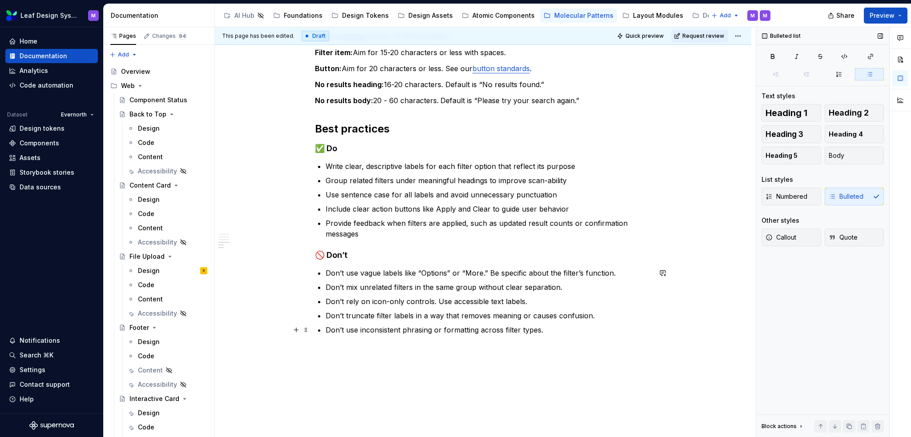
scroll to position [512, 0]
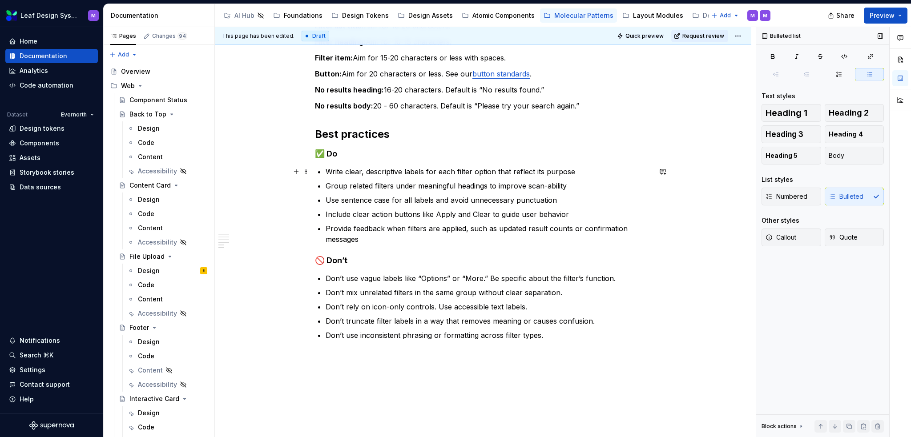
click at [583, 174] on p "Write clear, descriptive labels for each filter option that reflect its purpose" at bounding box center [489, 171] width 326 height 11
click at [568, 183] on p "Group related filters under meaningful headings to improve scan-ability" at bounding box center [489, 186] width 326 height 11
click at [567, 185] on p "Group related filters under meaningful headings to improve scan-ability." at bounding box center [489, 186] width 326 height 11
click at [546, 186] on p "Group related filters under meaningful headings to improve scan-ability." at bounding box center [489, 186] width 326 height 11
click at [588, 197] on p "Use sentence case for all labels and avoid unnecessary punctuation" at bounding box center [489, 200] width 326 height 11
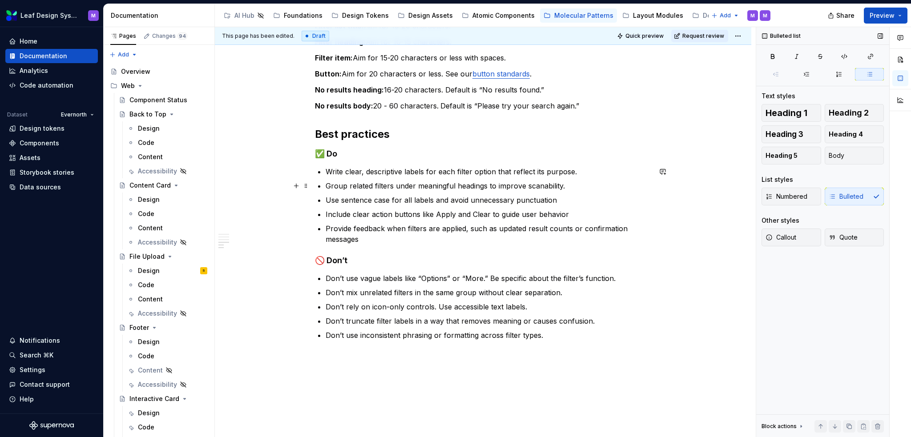
click at [574, 188] on p "Group related filters under meaningful headings to improve scanability." at bounding box center [489, 186] width 326 height 11
click at [572, 195] on p "Use sentence case for all labels and avoid unnecessary punctuation" at bounding box center [489, 200] width 326 height 11
click at [572, 199] on p "Use sentence case for all labels and avoid unnecessary punctuation" at bounding box center [489, 200] width 326 height 11
click at [569, 214] on p "Include clear action buttons like Apply and Clear to guide user behavior" at bounding box center [489, 214] width 326 height 11
click at [494, 237] on p "Provide feedback when filters are applied, such as updated result counts or con…" at bounding box center [489, 233] width 326 height 21
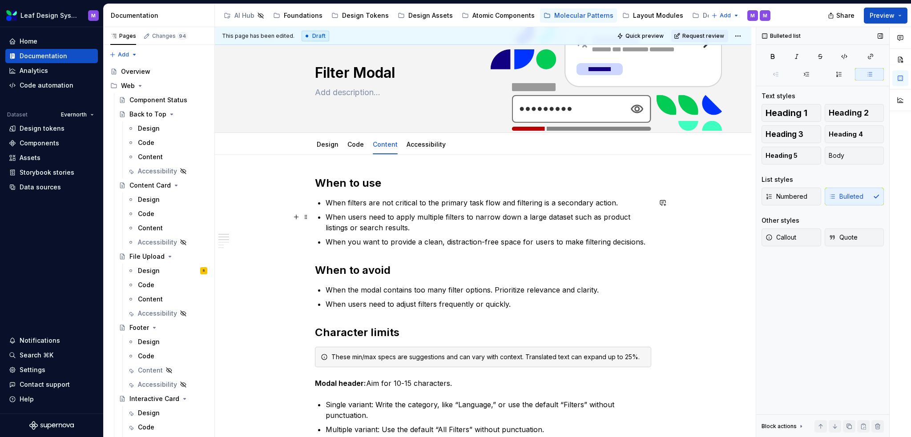
scroll to position [0, 0]
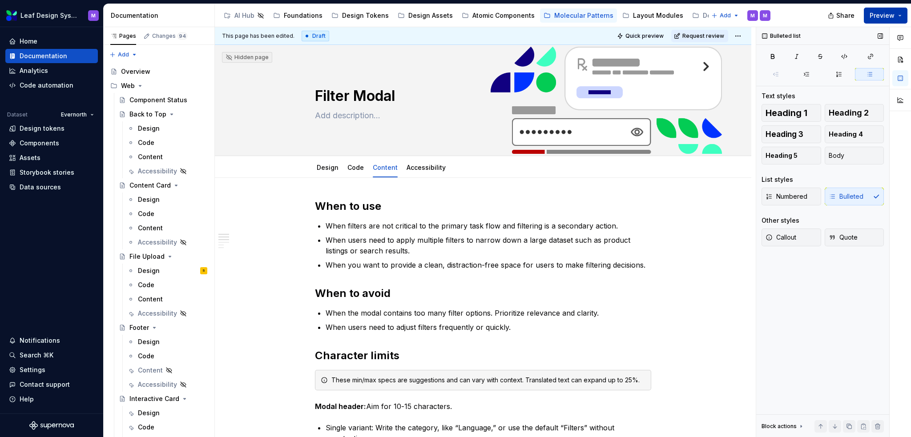
click at [899, 13] on button "Preview" at bounding box center [886, 16] width 44 height 16
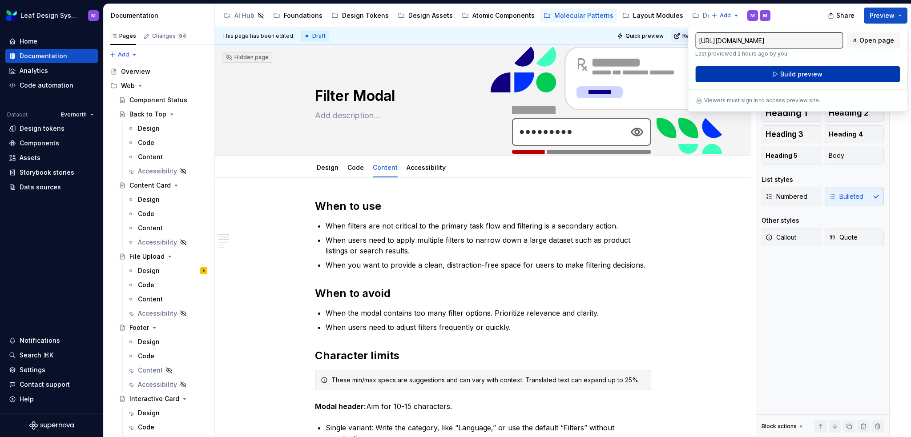
click at [839, 71] on button "Build preview" at bounding box center [797, 74] width 205 height 16
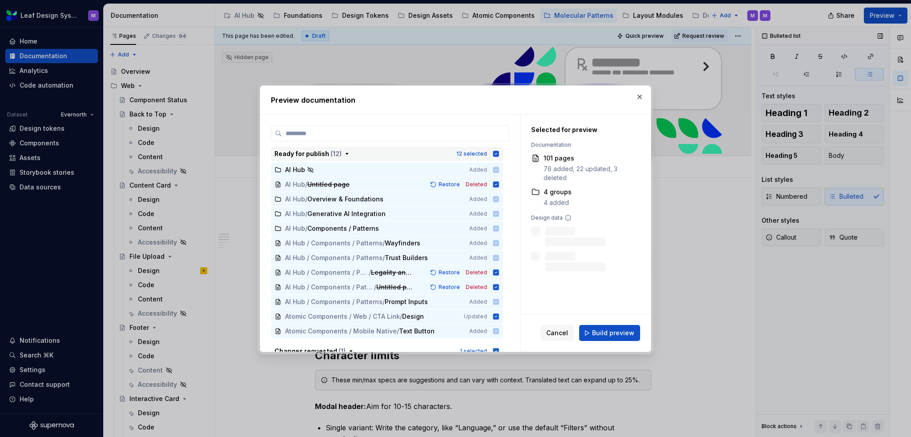
click at [495, 153] on icon "button" at bounding box center [496, 154] width 6 height 6
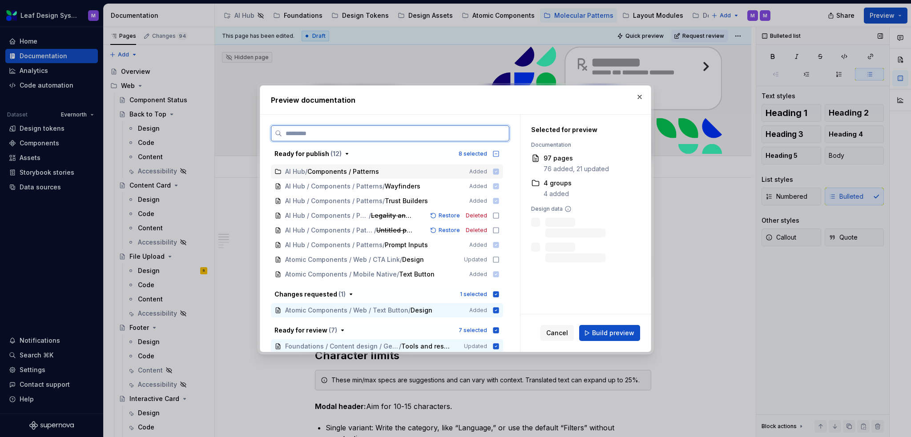
scroll to position [89, 0]
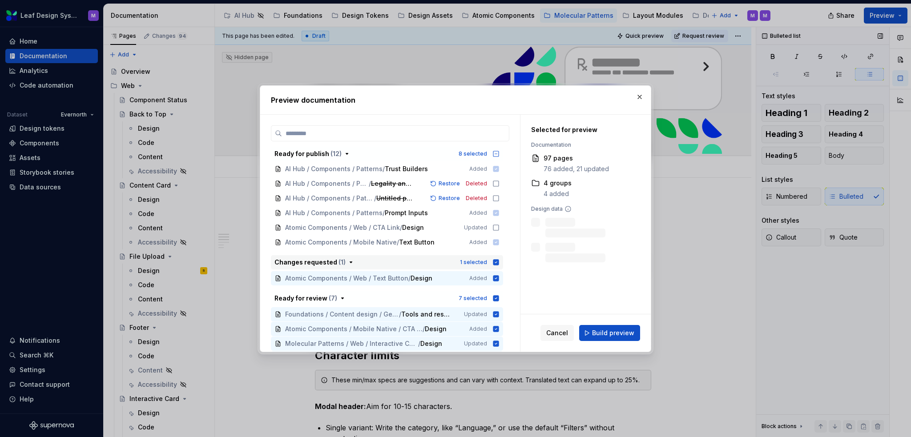
click at [496, 263] on icon "button" at bounding box center [496, 262] width 6 height 6
click at [497, 298] on icon "button" at bounding box center [496, 298] width 6 height 6
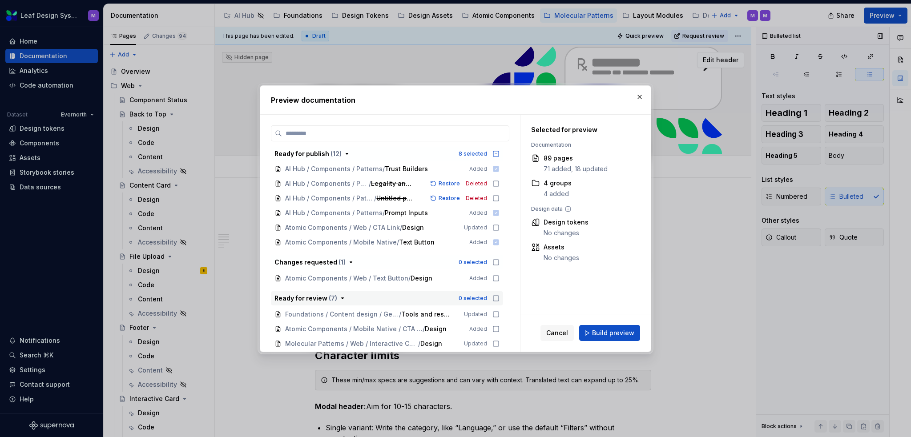
click at [640, 96] on button "button" at bounding box center [639, 97] width 12 height 12
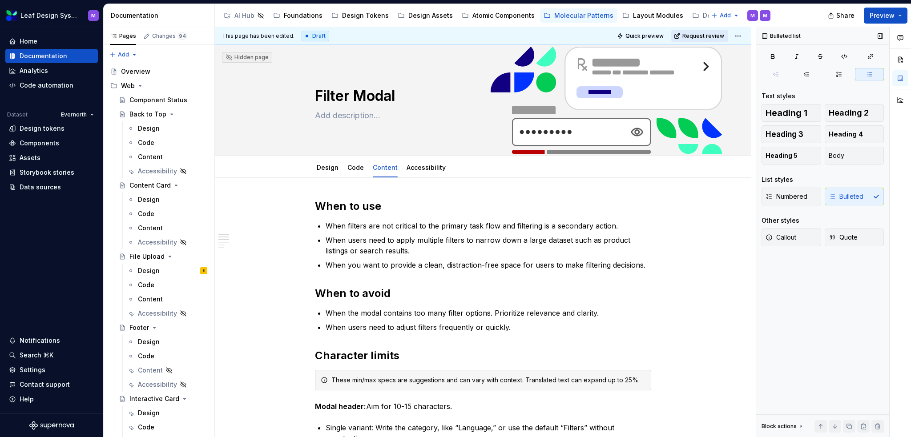
click at [693, 36] on span "Request review" at bounding box center [703, 35] width 42 height 7
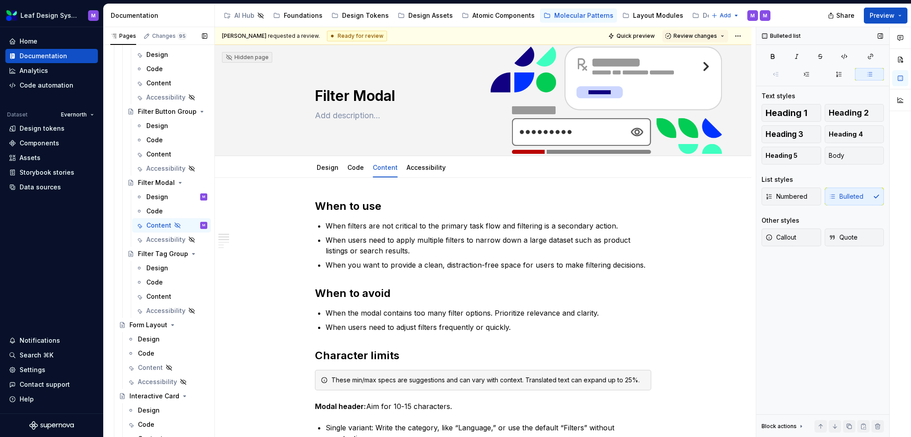
scroll to position [1112, 0]
click at [182, 223] on button "Page tree" at bounding box center [188, 226] width 12 height 12
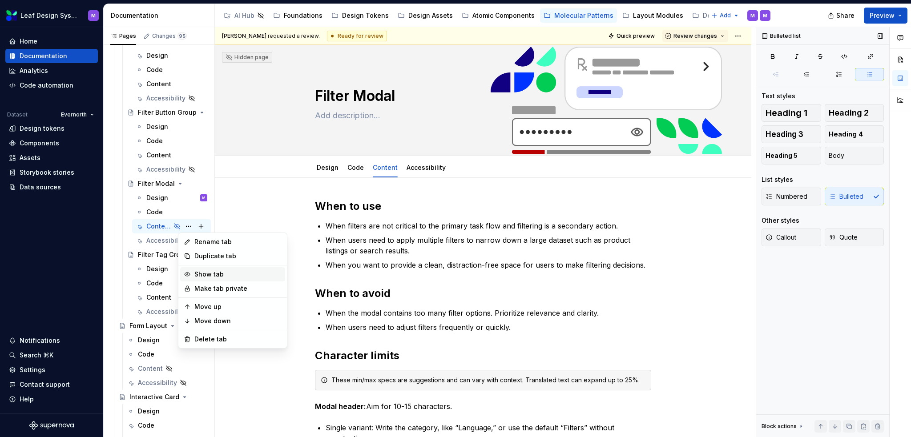
click at [205, 276] on div "Show tab" at bounding box center [237, 274] width 87 height 9
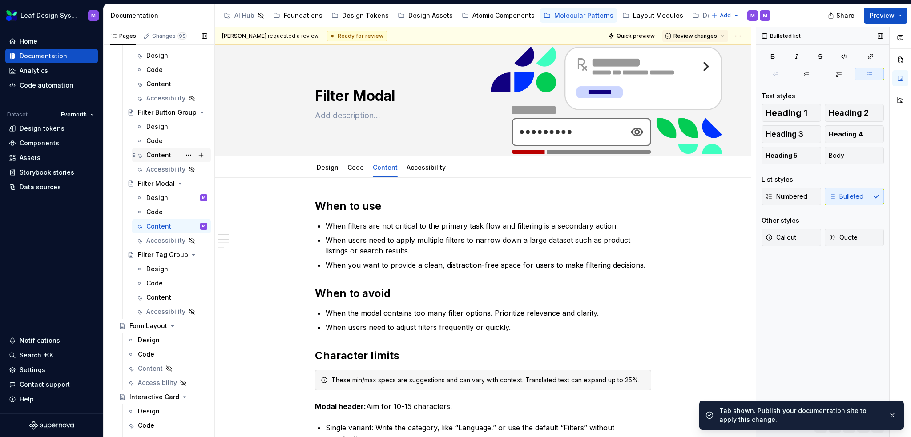
click at [165, 154] on div "Content" at bounding box center [158, 155] width 25 height 9
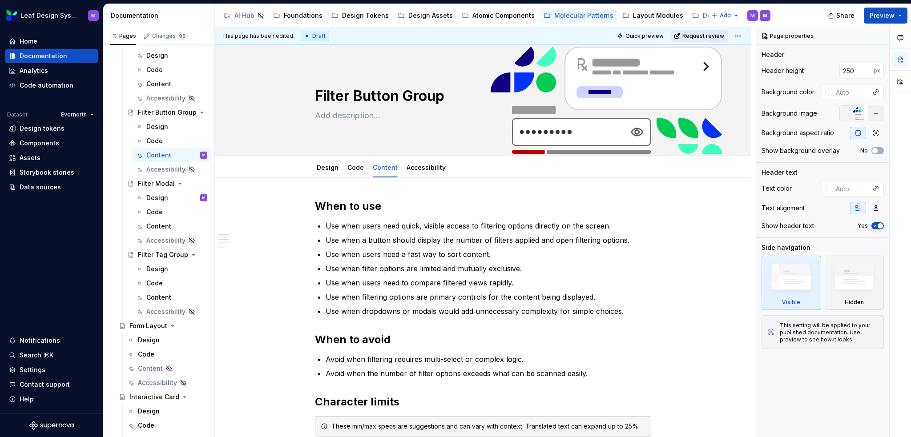
click at [693, 35] on span "Request review" at bounding box center [703, 35] width 42 height 7
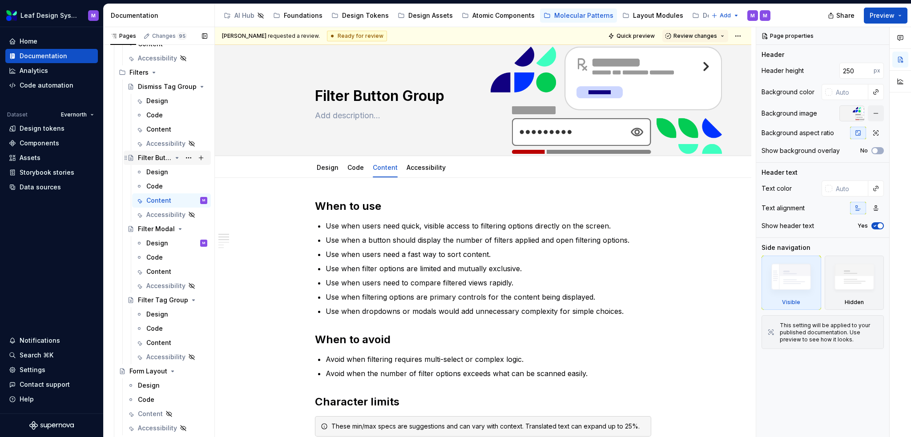
scroll to position [979, 0]
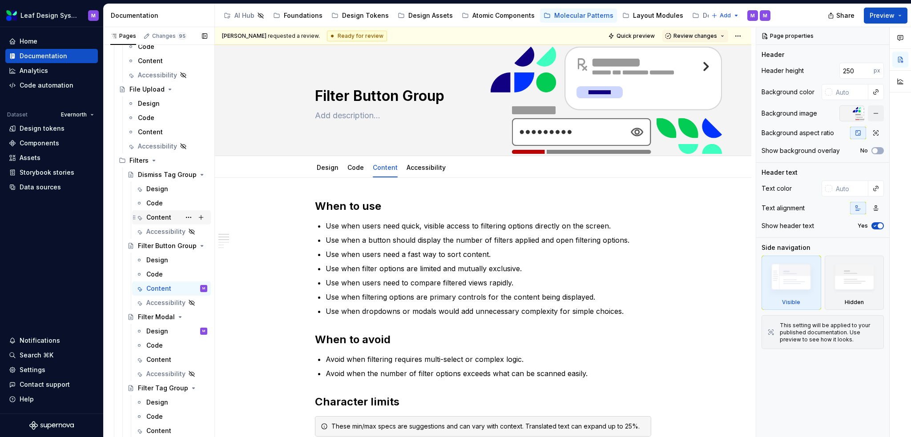
click at [158, 222] on div "Content" at bounding box center [158, 217] width 25 height 9
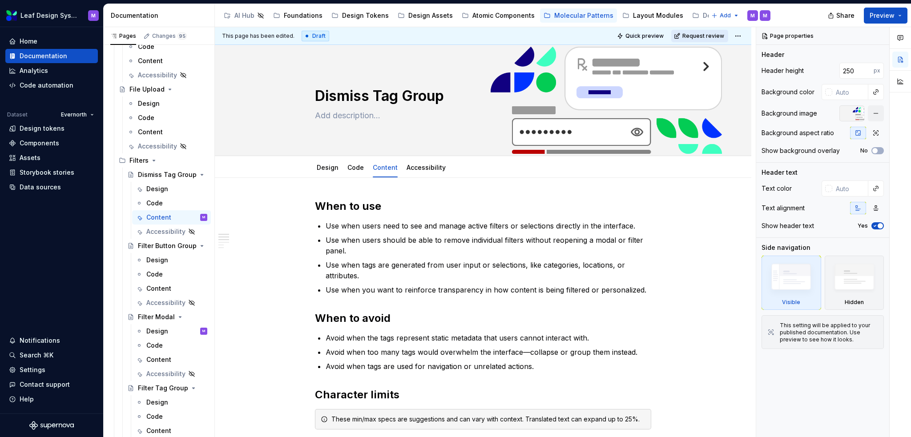
click at [703, 35] on span "Request review" at bounding box center [703, 35] width 42 height 7
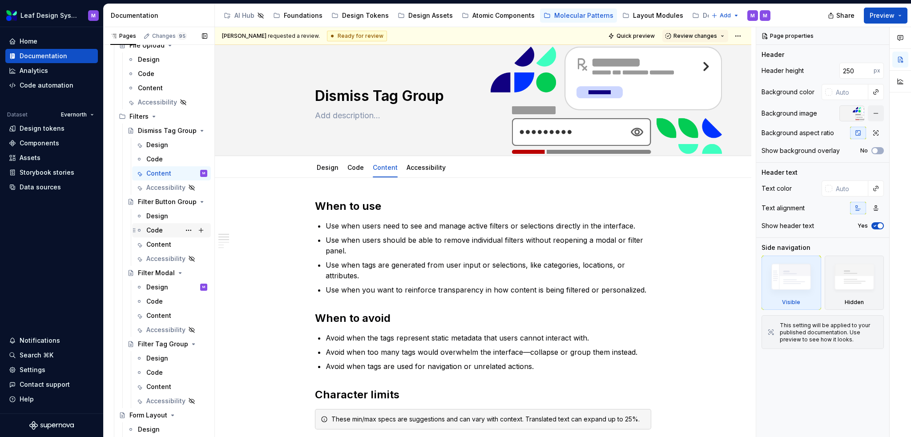
scroll to position [1068, 0]
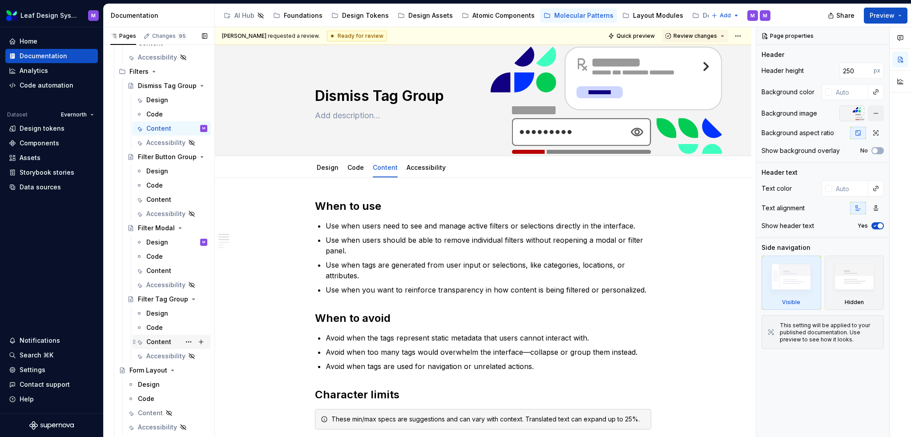
click at [161, 342] on div "Content" at bounding box center [158, 342] width 25 height 9
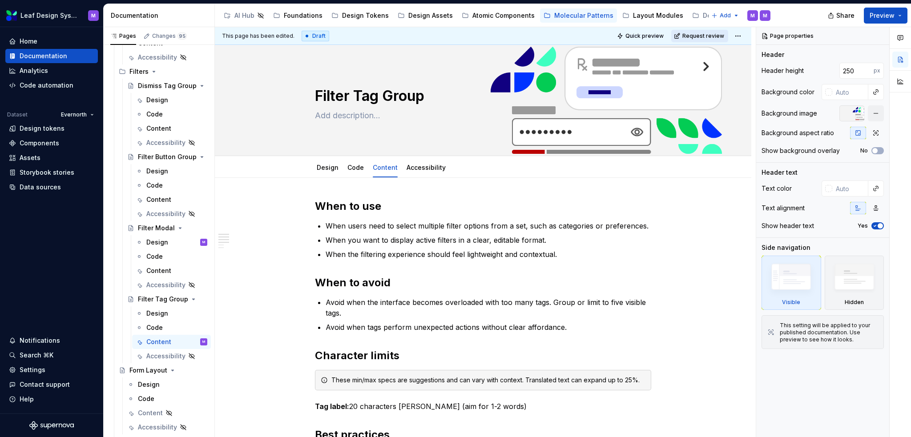
click at [699, 31] on button "Request review" at bounding box center [699, 36] width 57 height 12
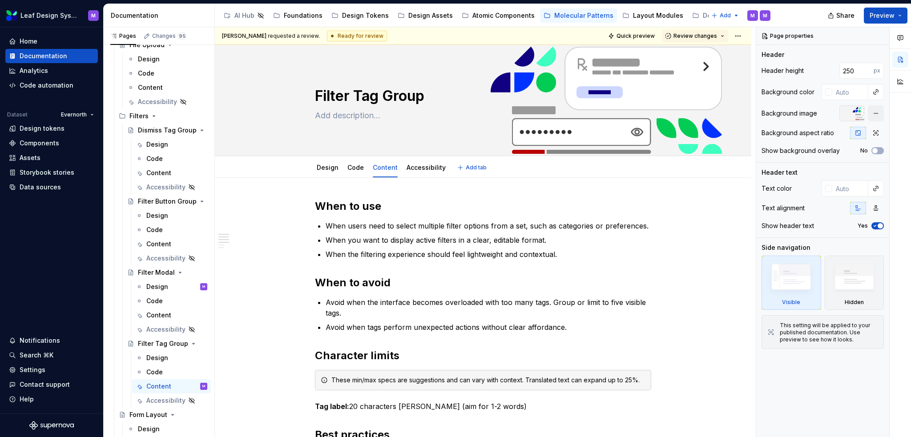
scroll to position [1023, 0]
click at [902, 12] on button "Preview" at bounding box center [886, 16] width 44 height 16
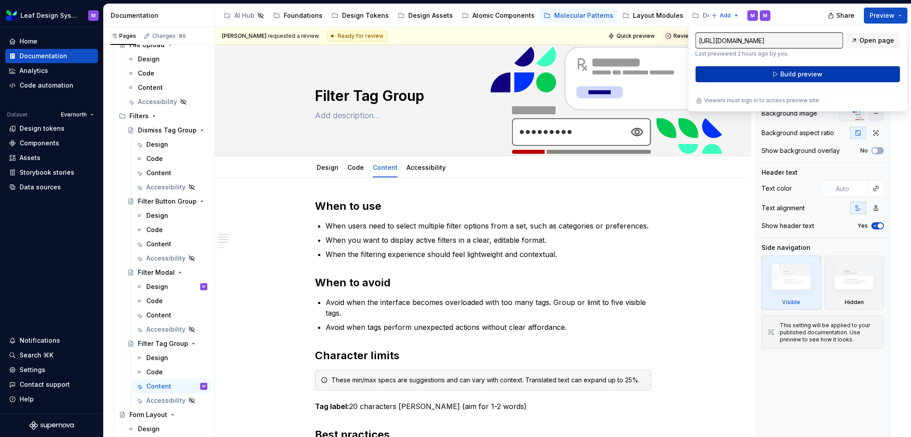
click at [817, 75] on span "Build preview" at bounding box center [801, 74] width 42 height 9
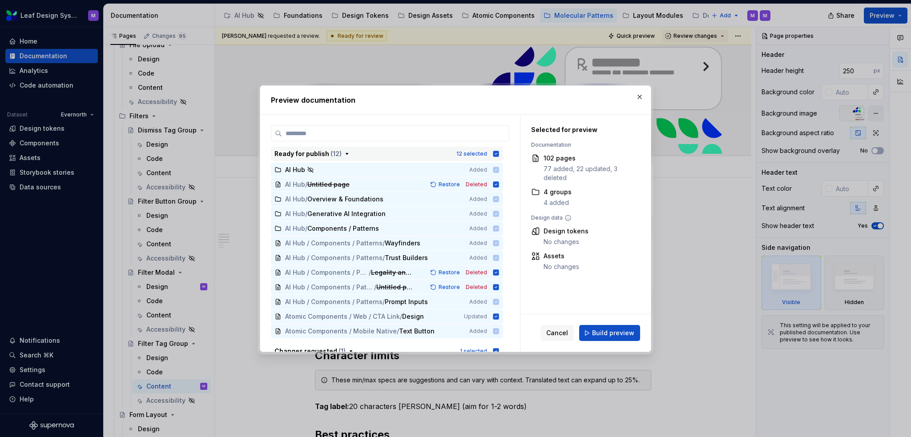
click at [498, 154] on icon "button" at bounding box center [496, 154] width 6 height 6
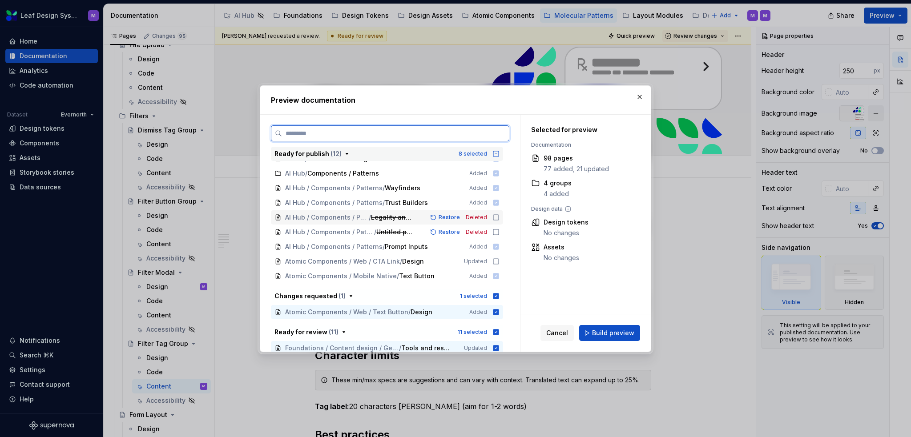
scroll to position [89, 0]
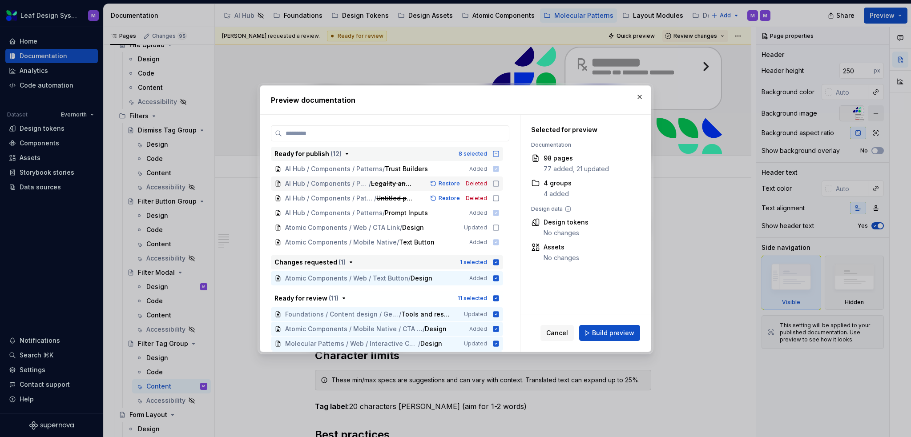
click at [492, 264] on icon "button" at bounding box center [495, 262] width 7 height 7
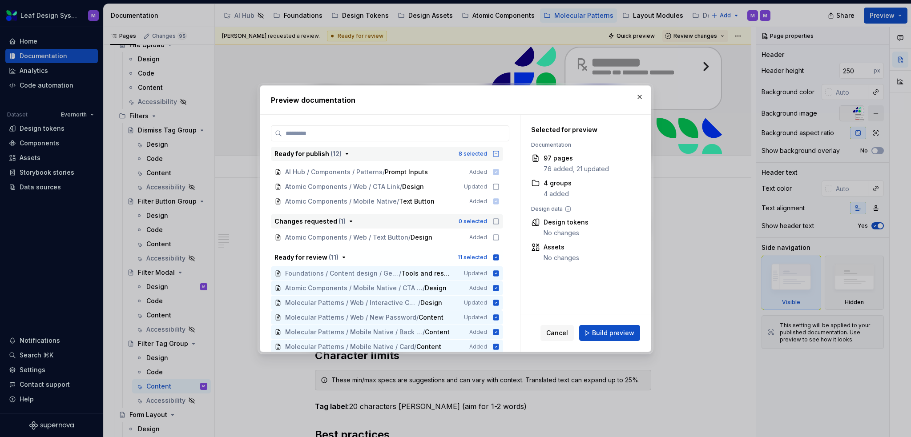
scroll to position [178, 0]
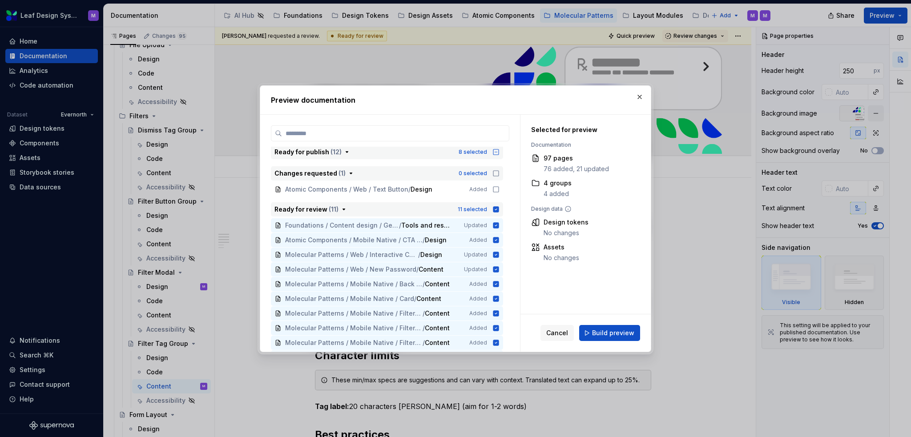
click at [496, 212] on icon "button" at bounding box center [495, 209] width 7 height 7
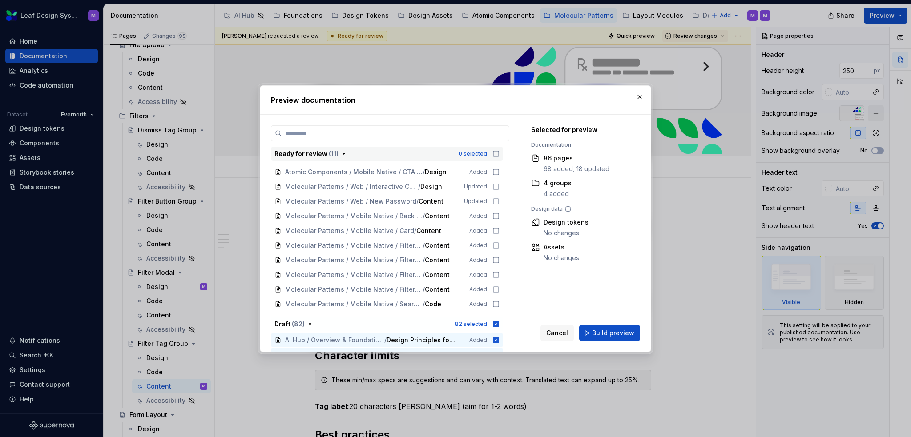
scroll to position [311, 0]
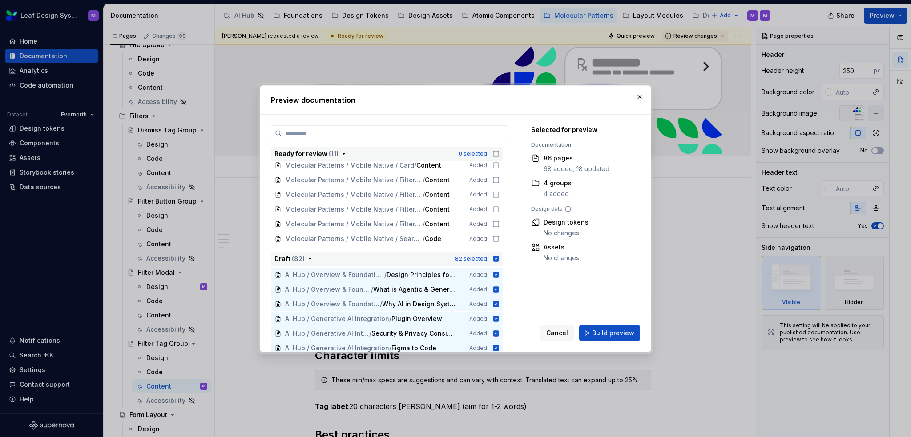
click at [494, 257] on icon "button" at bounding box center [496, 259] width 6 height 6
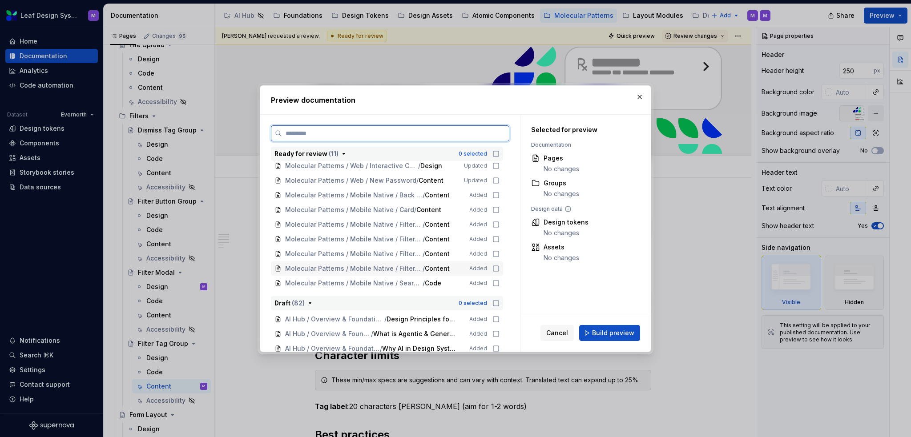
scroll to position [267, 0]
click at [496, 226] on icon at bounding box center [495, 224] width 7 height 7
click at [495, 239] on icon at bounding box center [495, 239] width 7 height 7
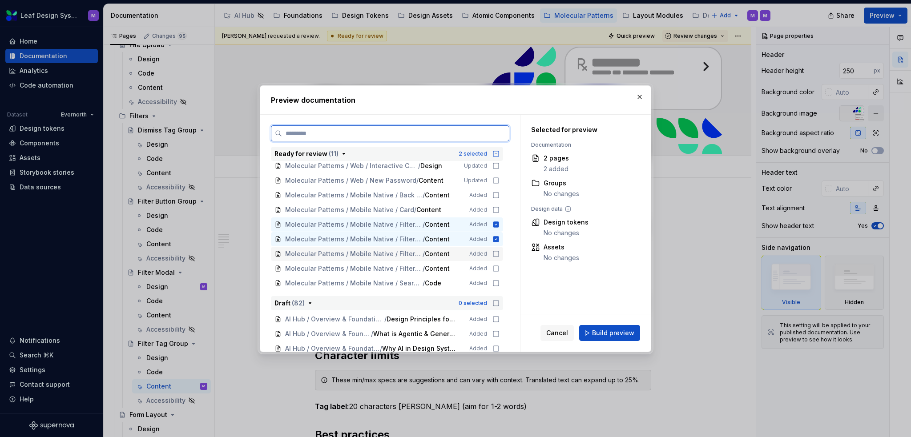
click at [496, 253] on icon at bounding box center [495, 253] width 7 height 7
click at [495, 270] on icon at bounding box center [495, 268] width 7 height 7
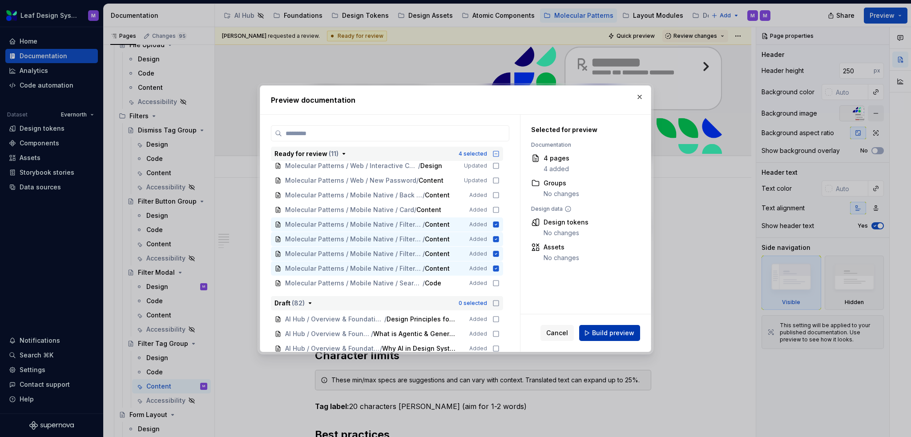
click at [603, 332] on span "Build preview" at bounding box center [613, 333] width 42 height 9
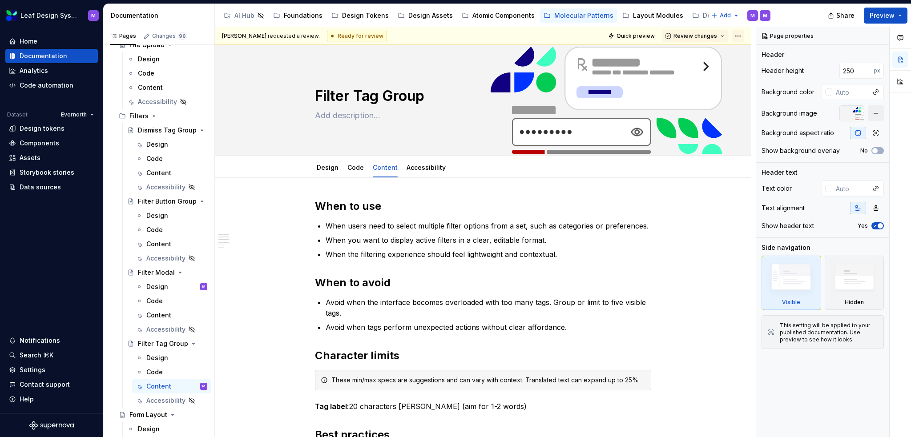
click at [739, 31] on html "Leaf Design System M Home Documentation Analytics Code automation Dataset Evern…" at bounding box center [455, 218] width 911 height 437
click at [754, 68] on div "Open preview" at bounding box center [777, 67] width 58 height 9
click at [182, 314] on button "Page tree" at bounding box center [188, 315] width 12 height 12
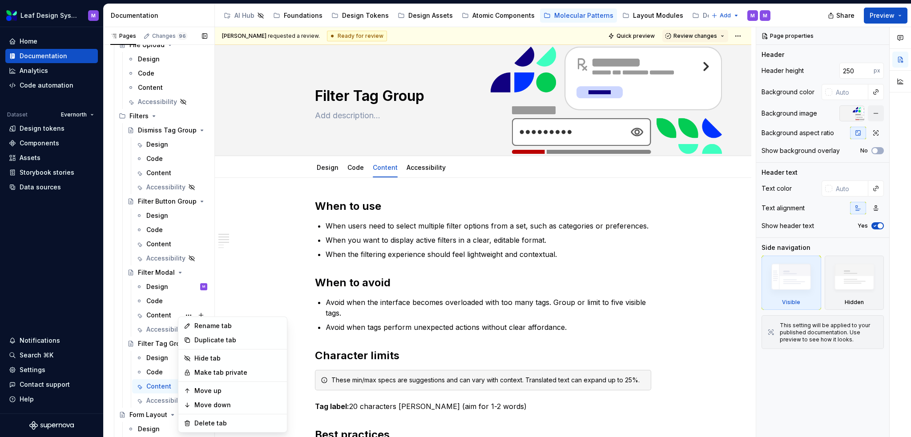
click at [163, 316] on div "Pages Changes 96 Add Accessibility guide for tree Page tree. Navigate the tree …" at bounding box center [158, 234] width 111 height 414
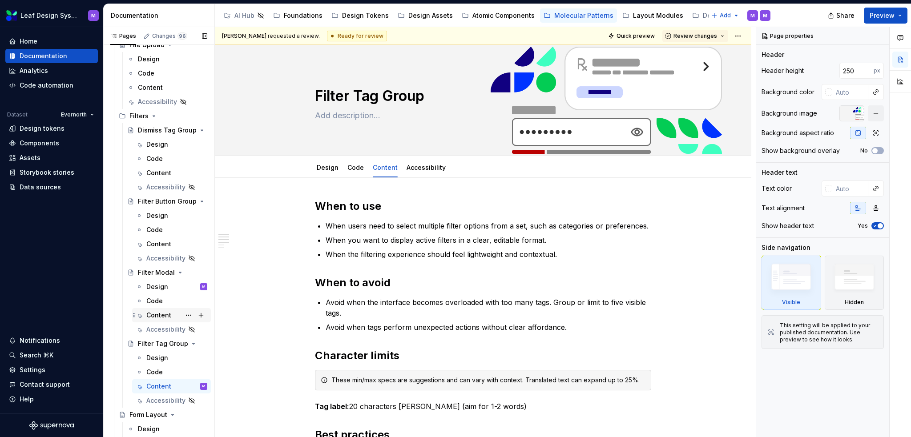
click at [163, 316] on div "Content" at bounding box center [158, 315] width 25 height 9
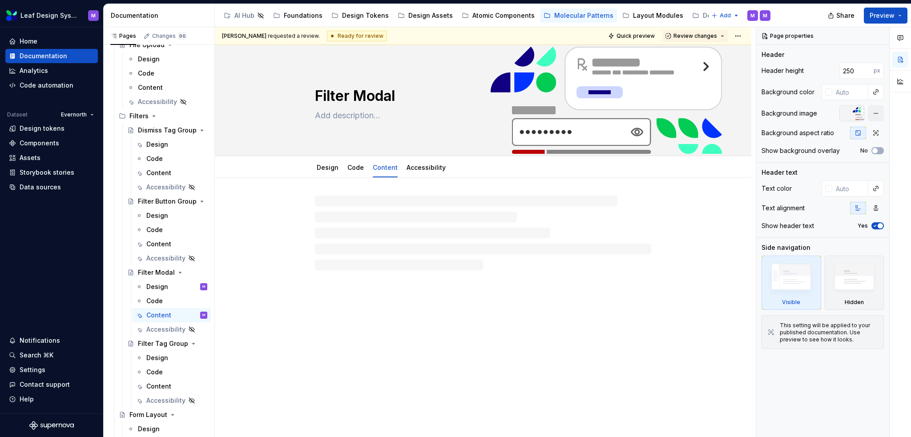
click at [737, 37] on html "Leaf Design System M Home Documentation Analytics Code automation Dataset Evern…" at bounding box center [455, 218] width 911 height 437
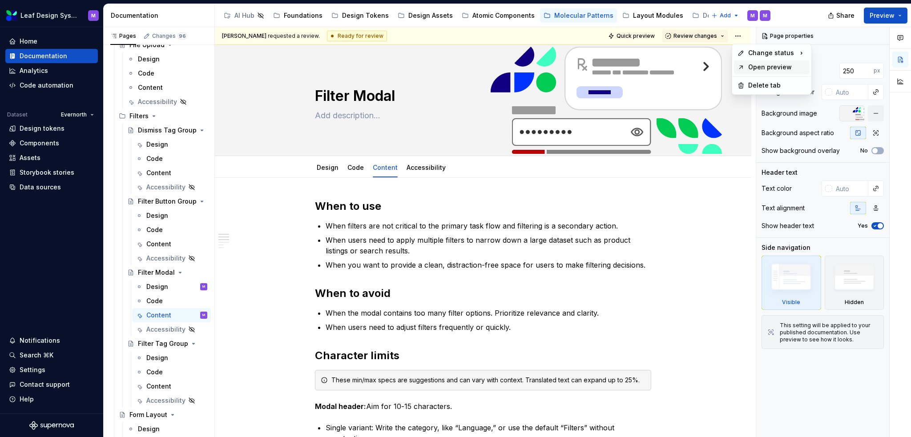
click at [746, 64] on div "Open preview" at bounding box center [772, 67] width 76 height 14
click at [167, 245] on div "Content" at bounding box center [158, 244] width 25 height 9
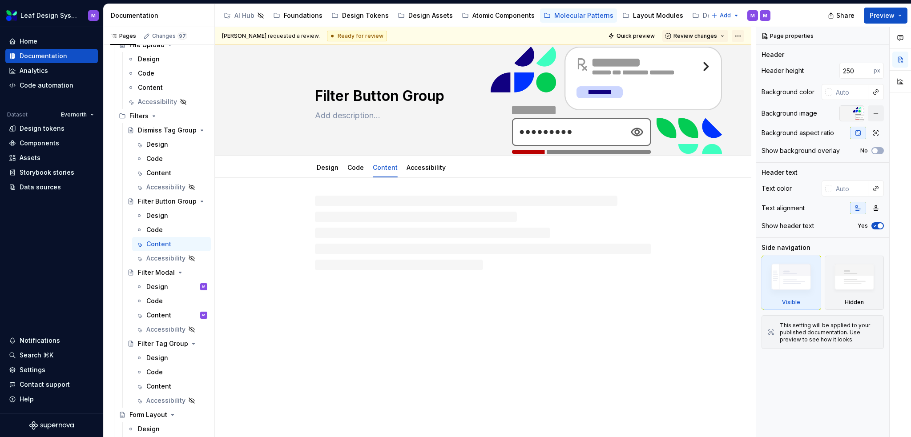
click at [741, 37] on html "Leaf Design System M Home Documentation Analytics Code automation Dataset Evern…" at bounding box center [455, 218] width 911 height 437
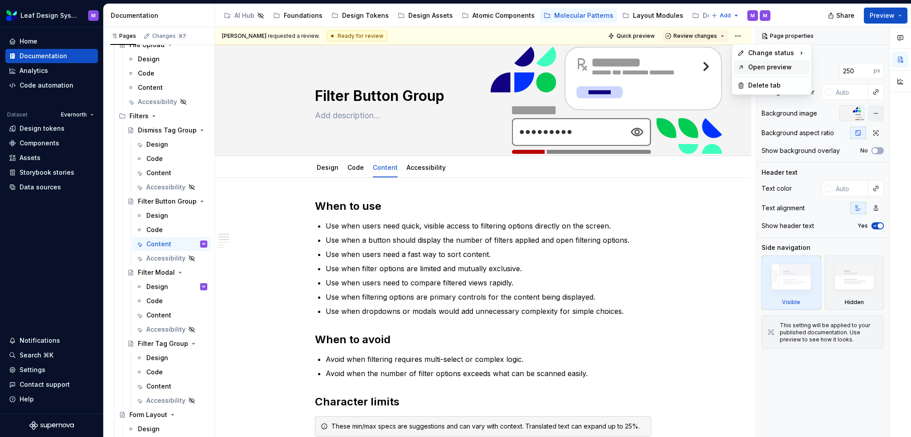
click at [753, 67] on div "Open preview" at bounding box center [777, 67] width 58 height 9
drag, startPoint x: 162, startPoint y: 173, endPoint x: 223, endPoint y: 163, distance: 61.7
click at [162, 173] on div "Content" at bounding box center [158, 173] width 25 height 9
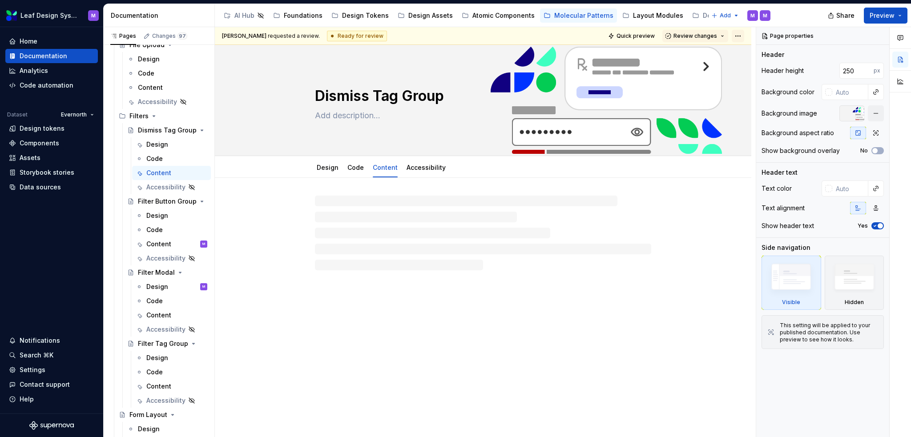
click at [740, 35] on html "Leaf Design System M Home Documentation Analytics Code automation Dataset Evern…" at bounding box center [455, 218] width 911 height 437
click at [744, 68] on icon at bounding box center [740, 67] width 7 height 7
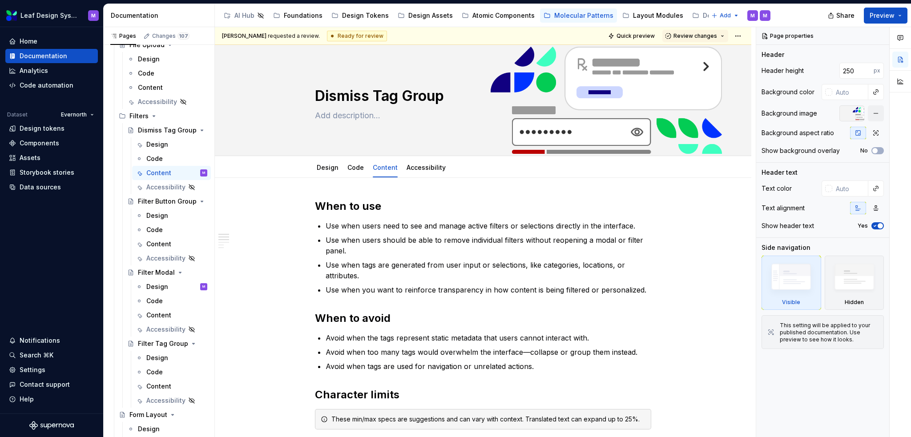
type textarea "*"
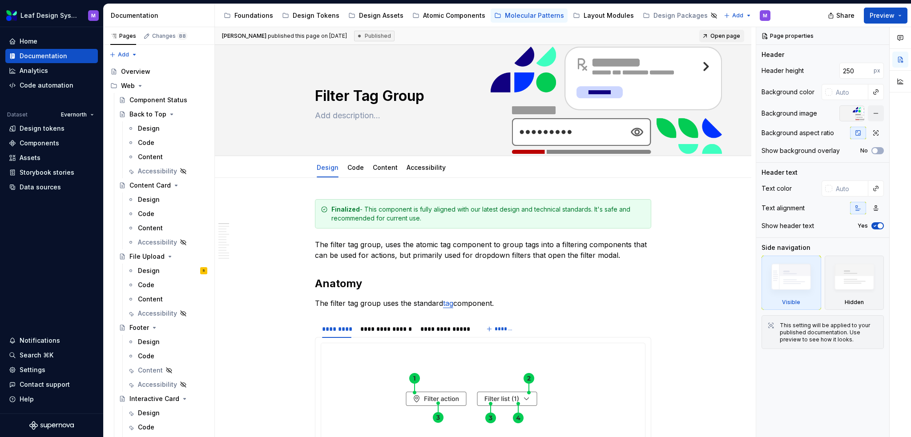
type textarea "*"
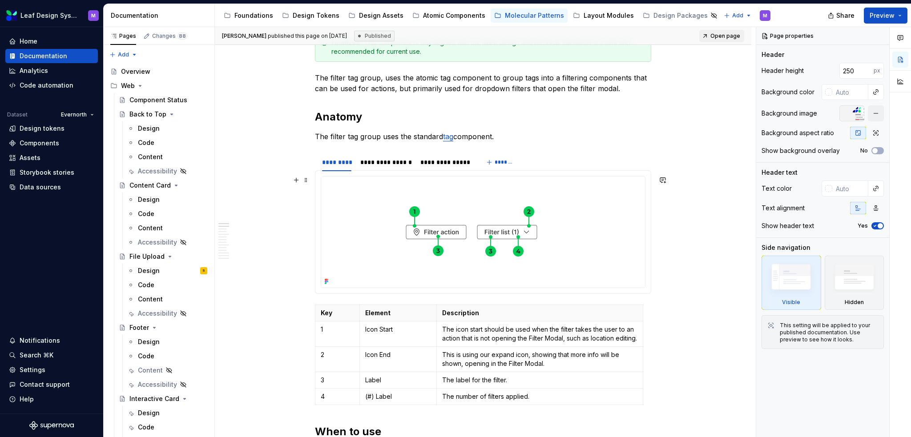
scroll to position [222, 0]
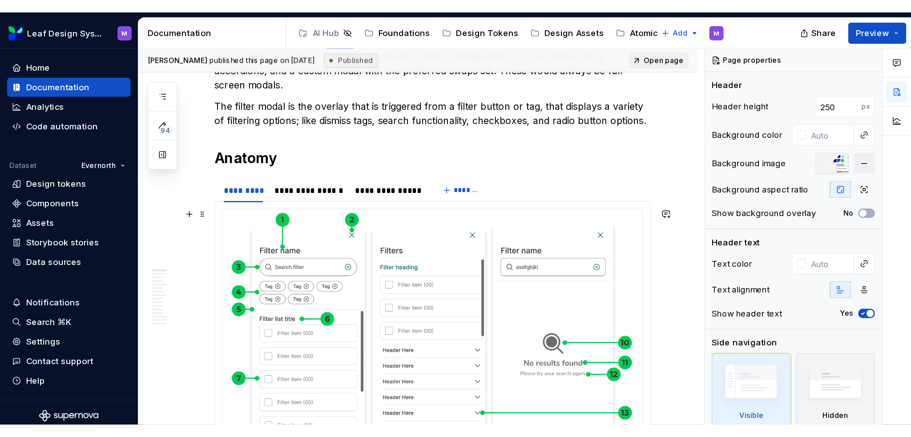
scroll to position [311, 0]
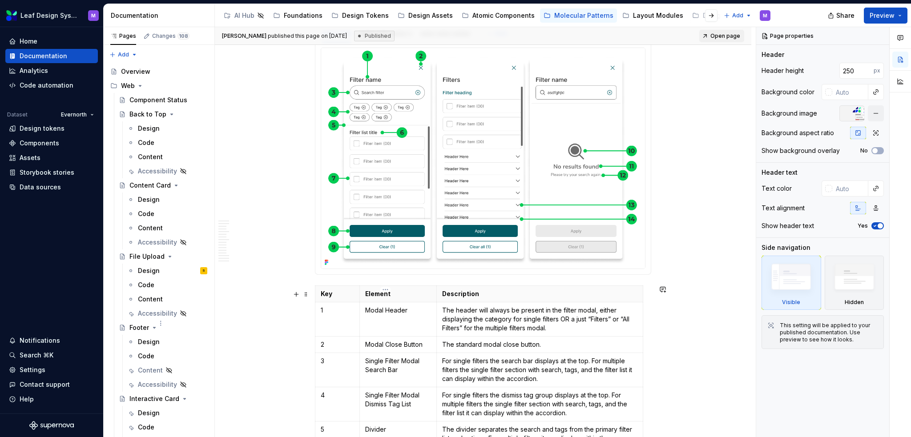
type textarea "*"
